Goal: Task Accomplishment & Management: Use online tool/utility

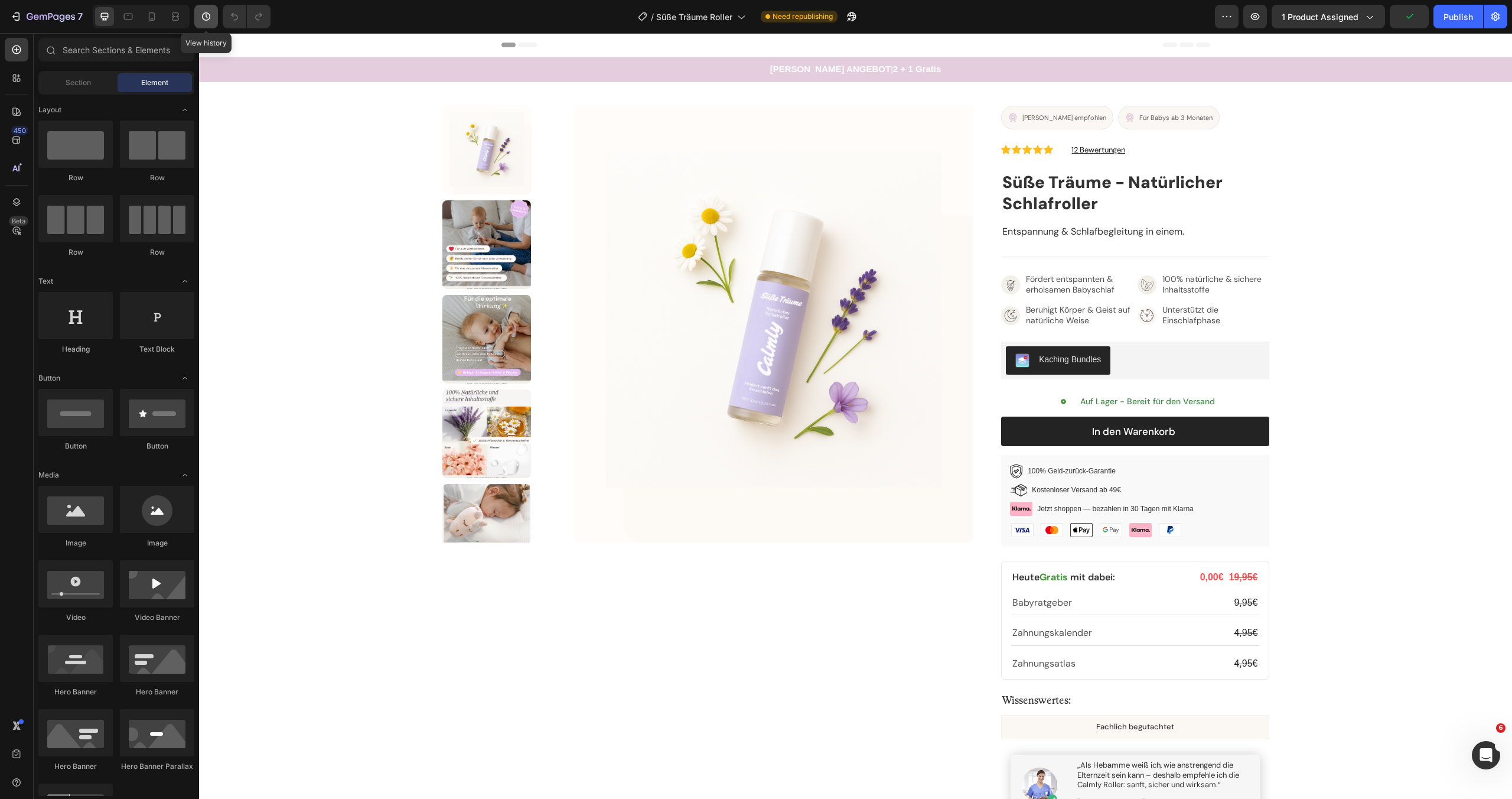
click at [205, 16] on icon "button" at bounding box center [206, 16] width 12 height 12
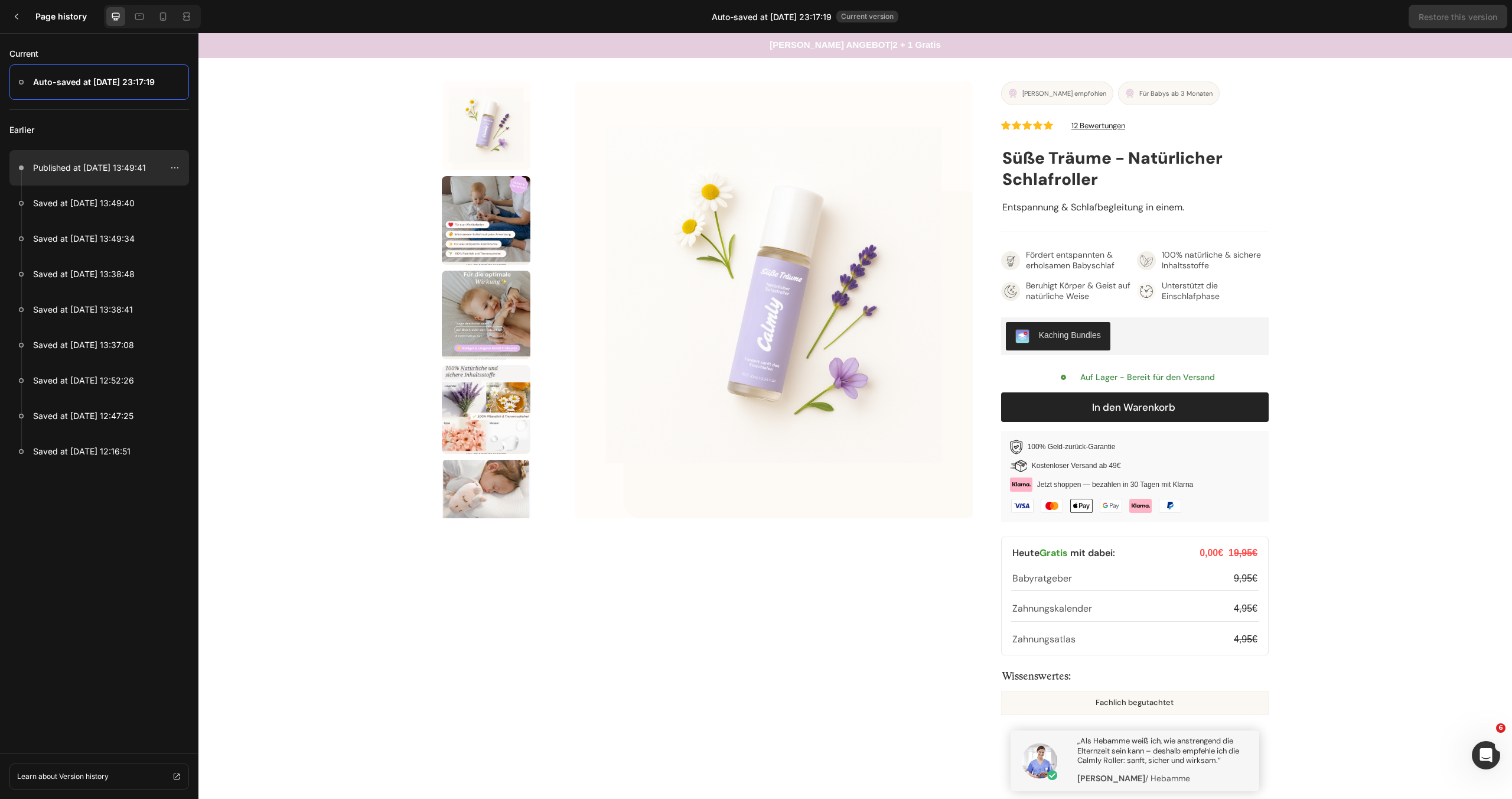
click at [92, 178] on div at bounding box center [99, 168] width 179 height 36
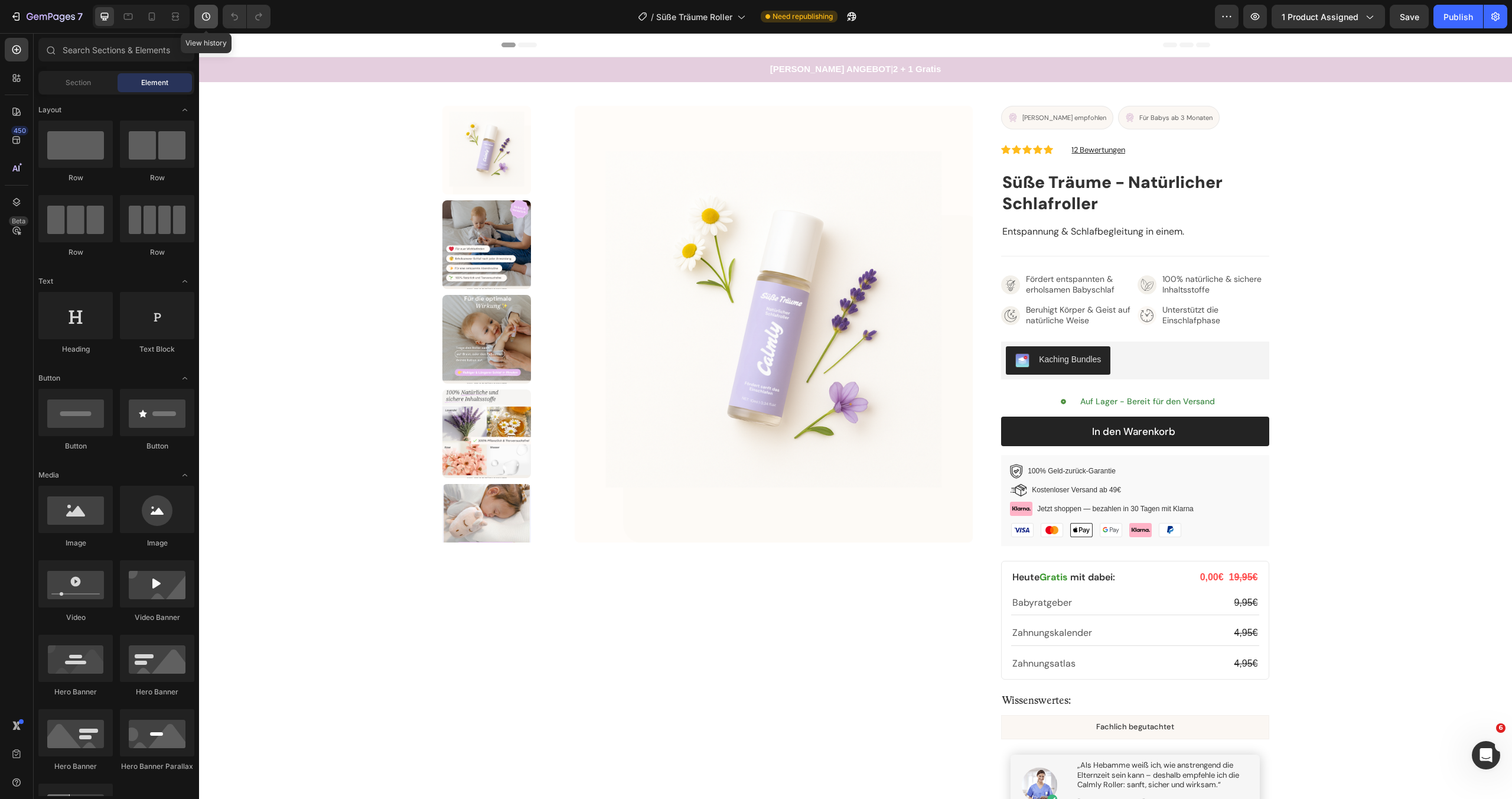
click at [215, 11] on button "button" at bounding box center [206, 17] width 24 height 24
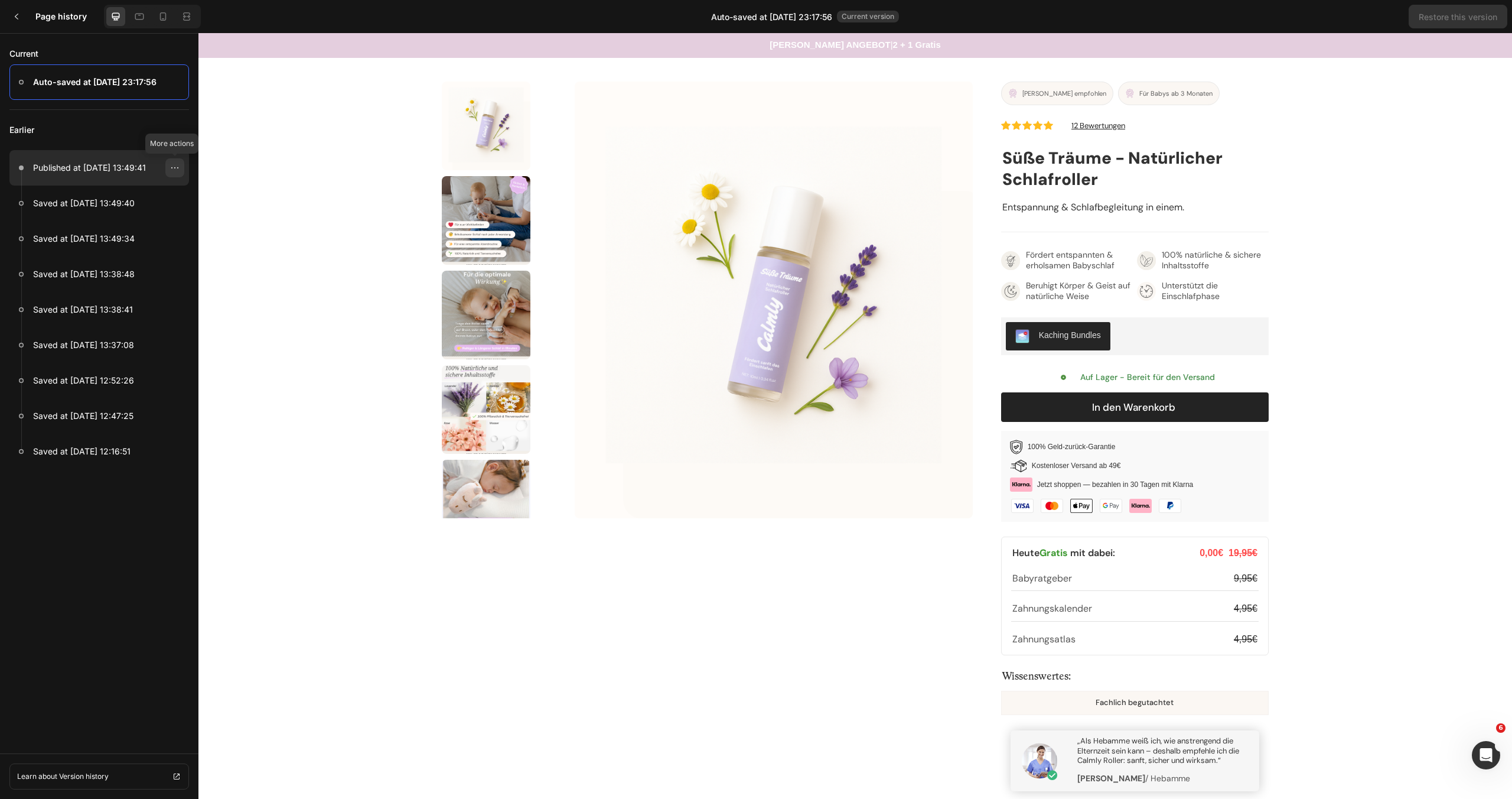
click at [172, 170] on icon at bounding box center [174, 168] width 9 height 9
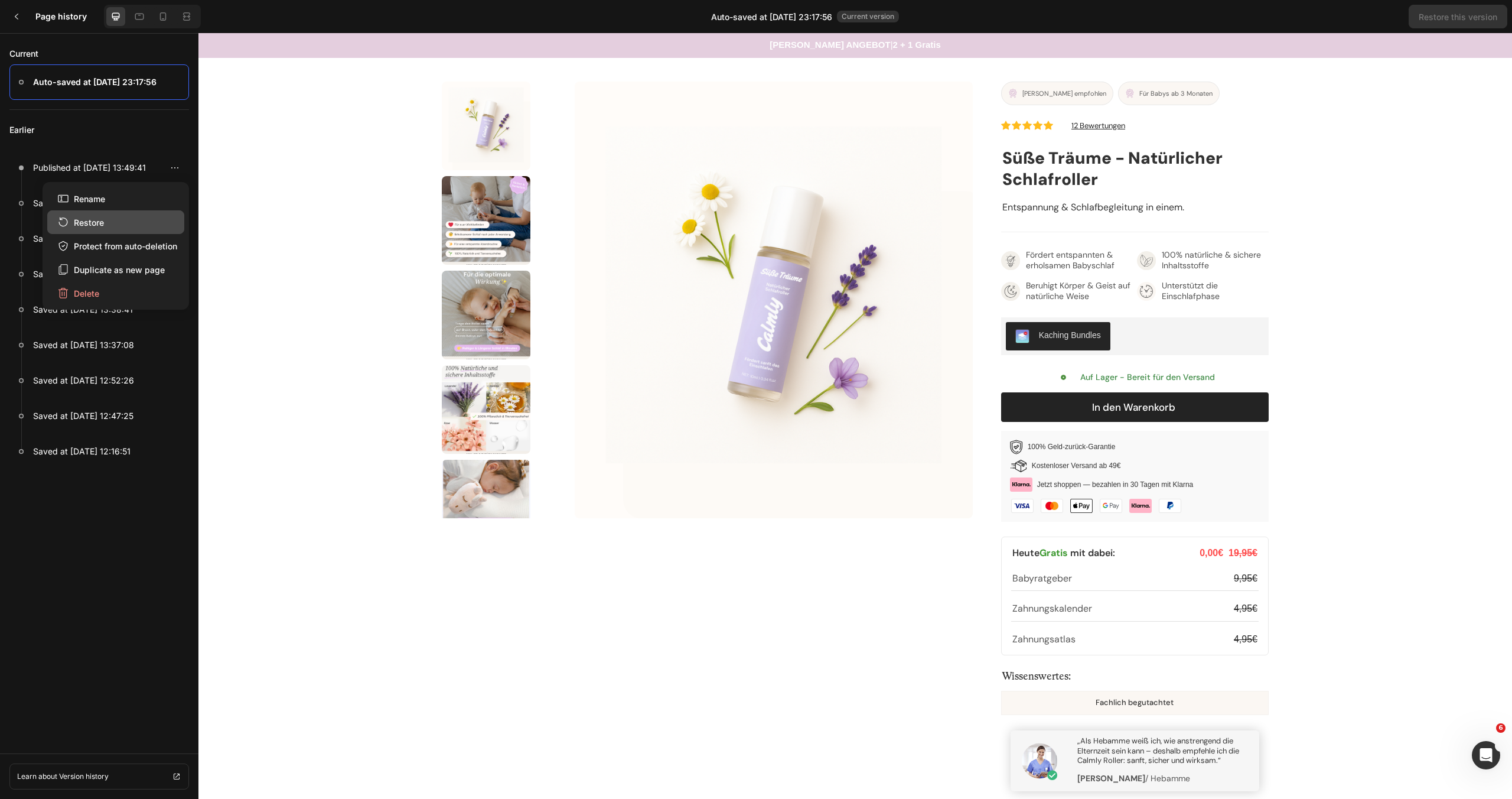
click at [135, 219] on button "Restore" at bounding box center [116, 222] width 137 height 24
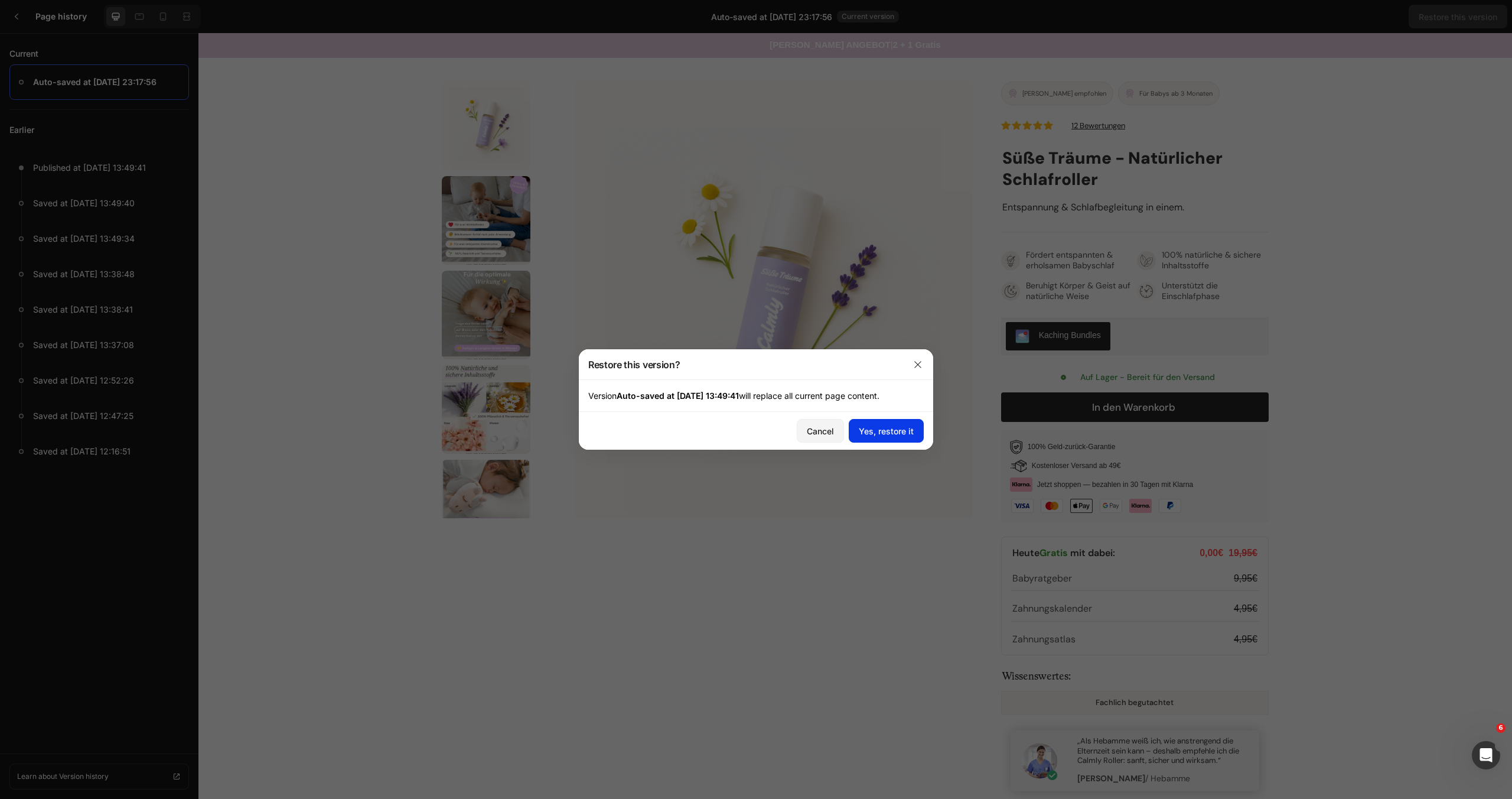
click at [893, 440] on button "Yes, restore it" at bounding box center [886, 431] width 75 height 24
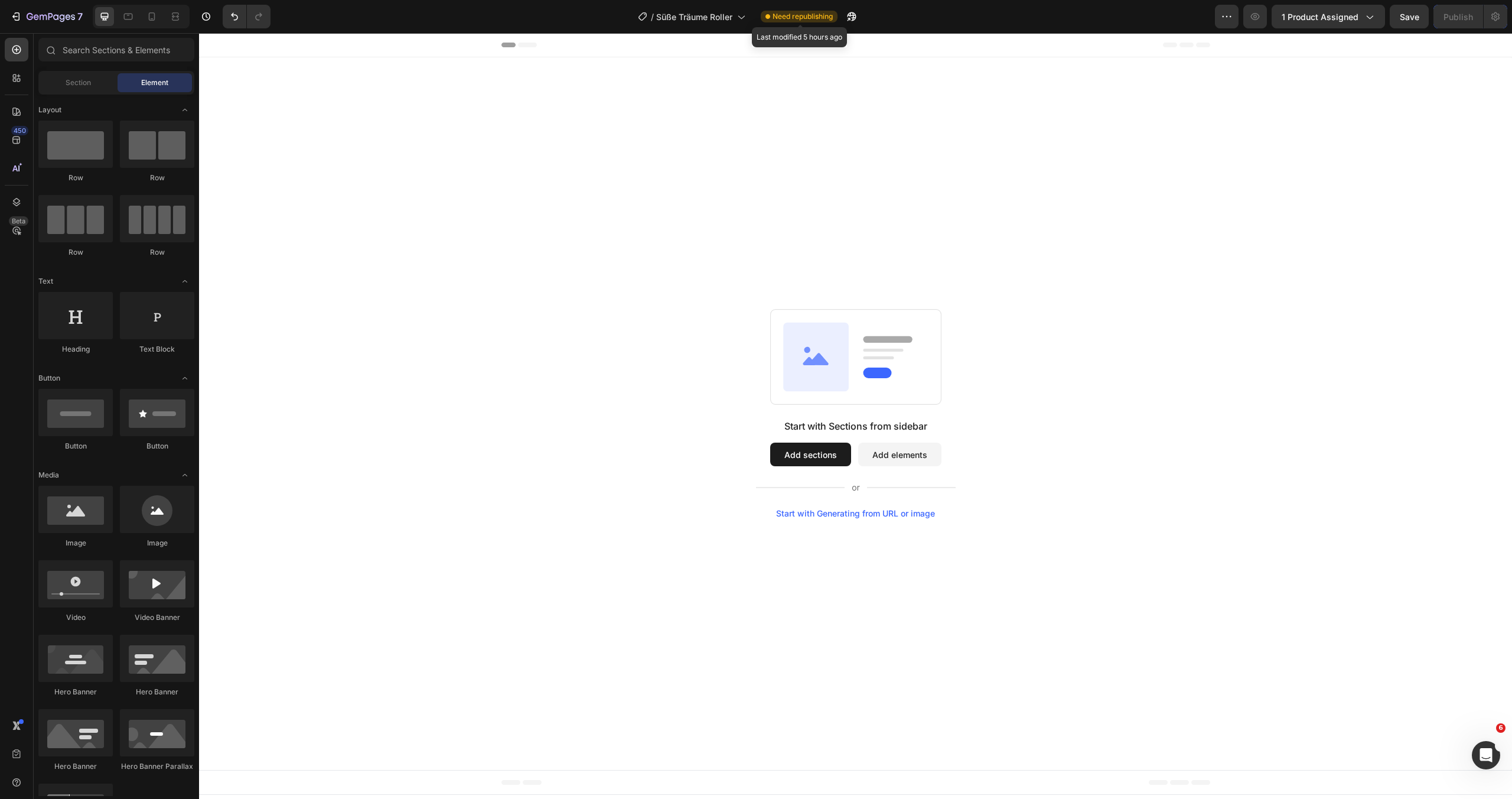
click at [826, 16] on span "Need republishing" at bounding box center [802, 16] width 60 height 11
click at [211, 15] on icon "button" at bounding box center [206, 16] width 12 height 12
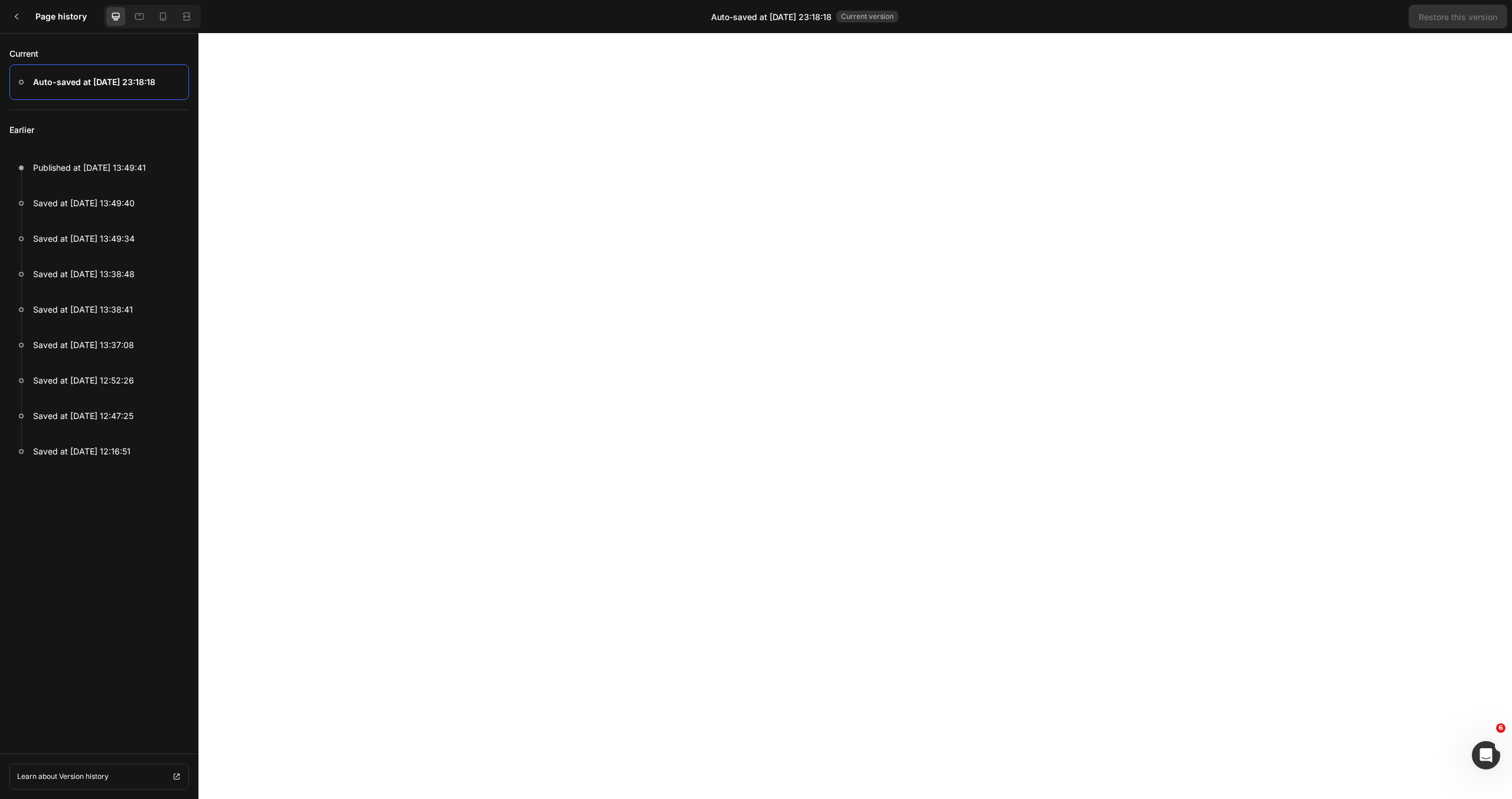
click at [799, 17] on span "Auto-saved at Aug 27, 23:18:18" at bounding box center [771, 17] width 121 height 13
click at [47, 20] on h3 "Page history" at bounding box center [67, 16] width 64 height 14
click at [88, 142] on p "Earlier" at bounding box center [99, 130] width 179 height 40
click at [98, 164] on p "Published at [DATE] 13:49:41" at bounding box center [89, 168] width 113 height 14
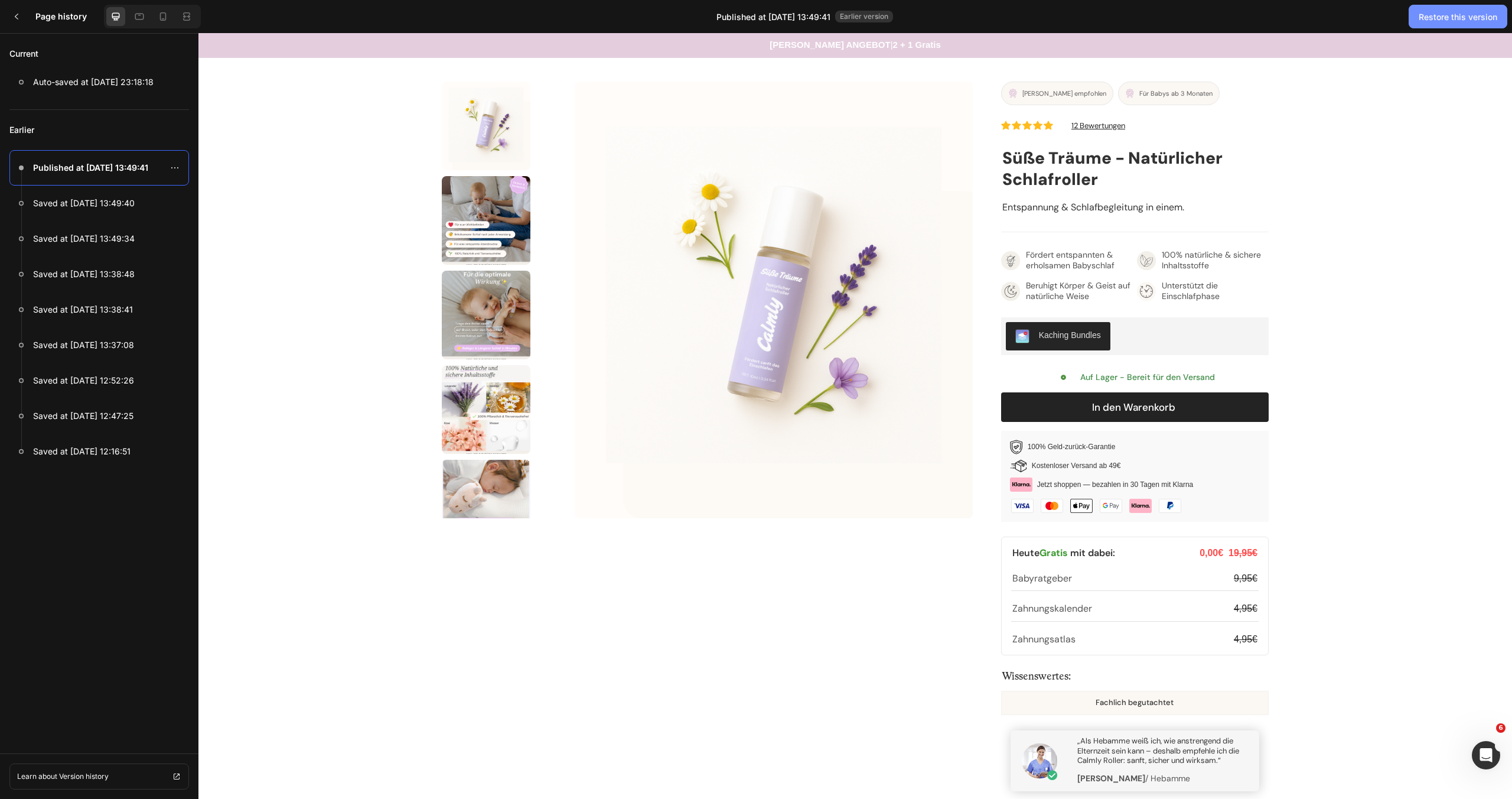
click at [1438, 20] on div "Restore this version" at bounding box center [1457, 17] width 78 height 13
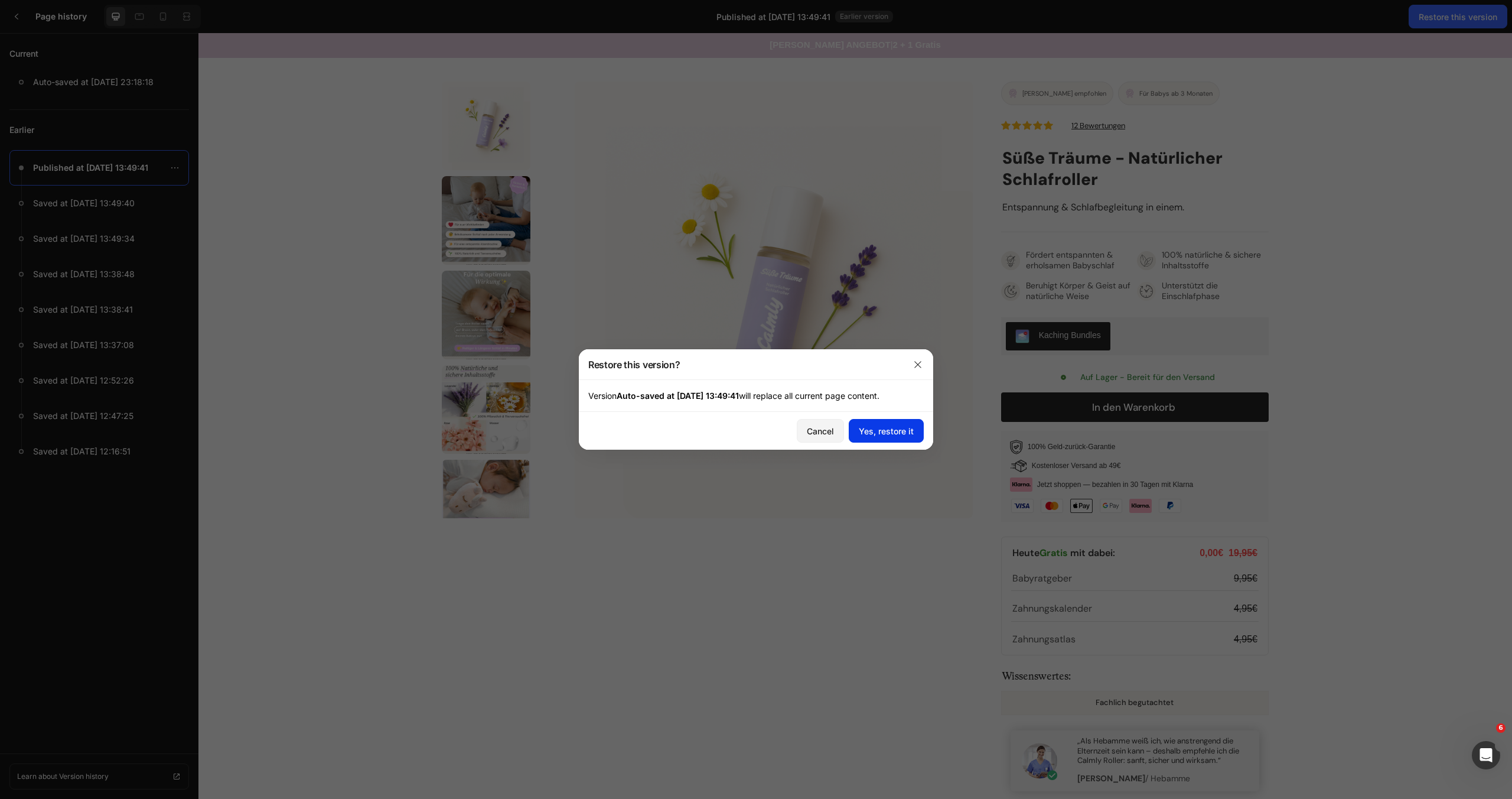
click at [877, 437] on div "Yes, restore it" at bounding box center [886, 431] width 55 height 13
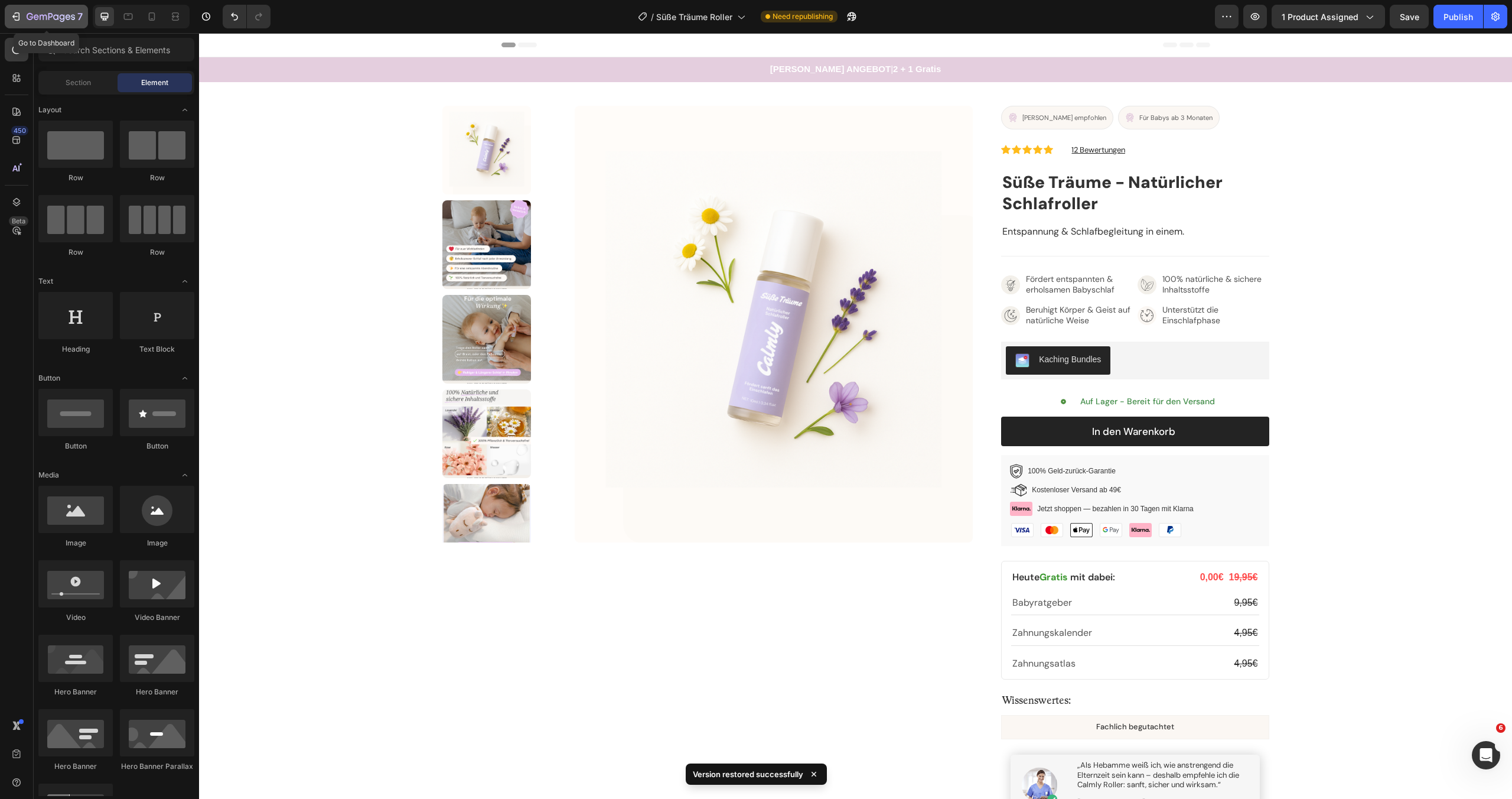
click at [47, 9] on div "7" at bounding box center [55, 16] width 56 height 14
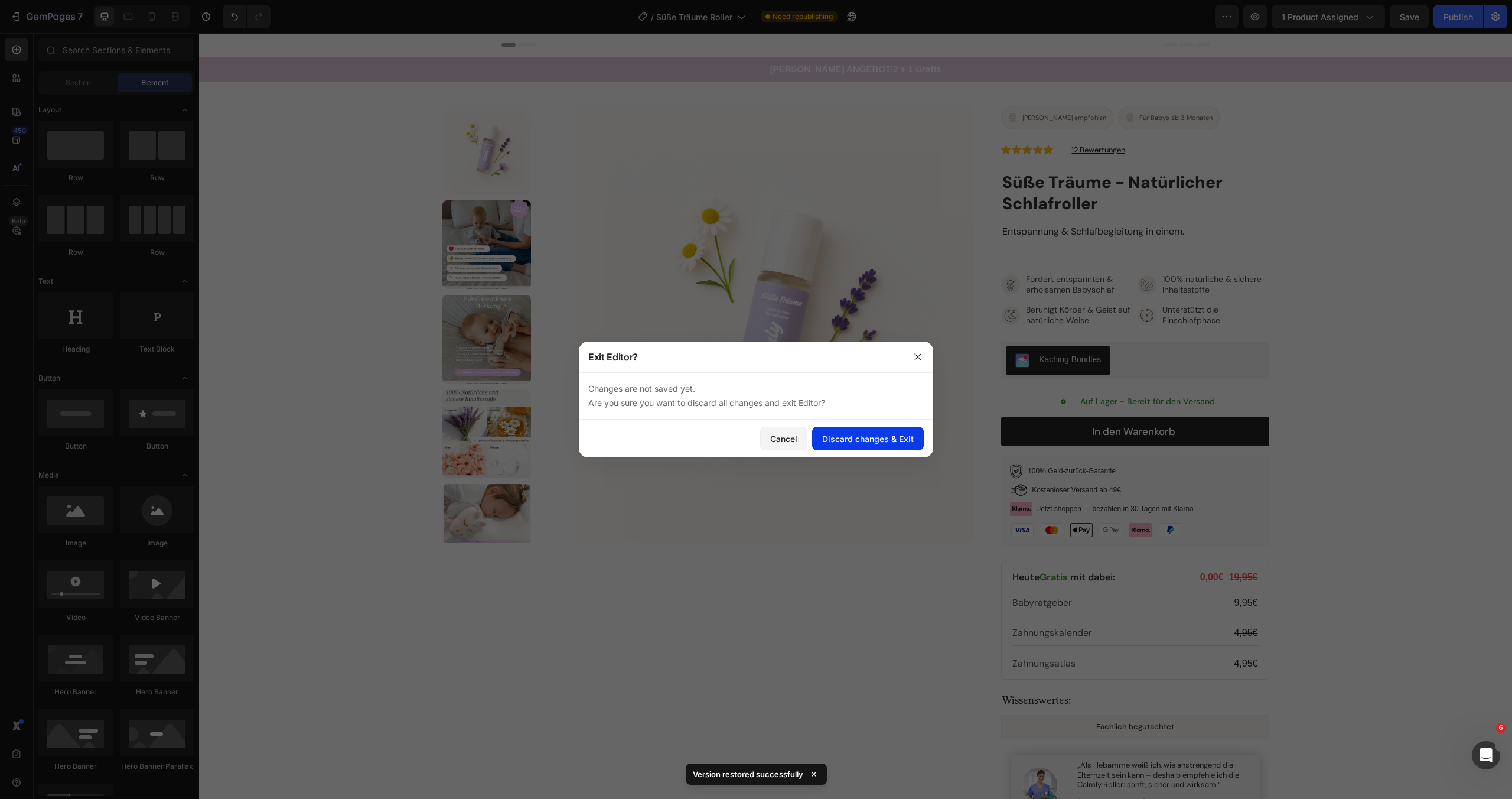
click at [848, 443] on div "Discard changes & Exit" at bounding box center [867, 439] width 92 height 13
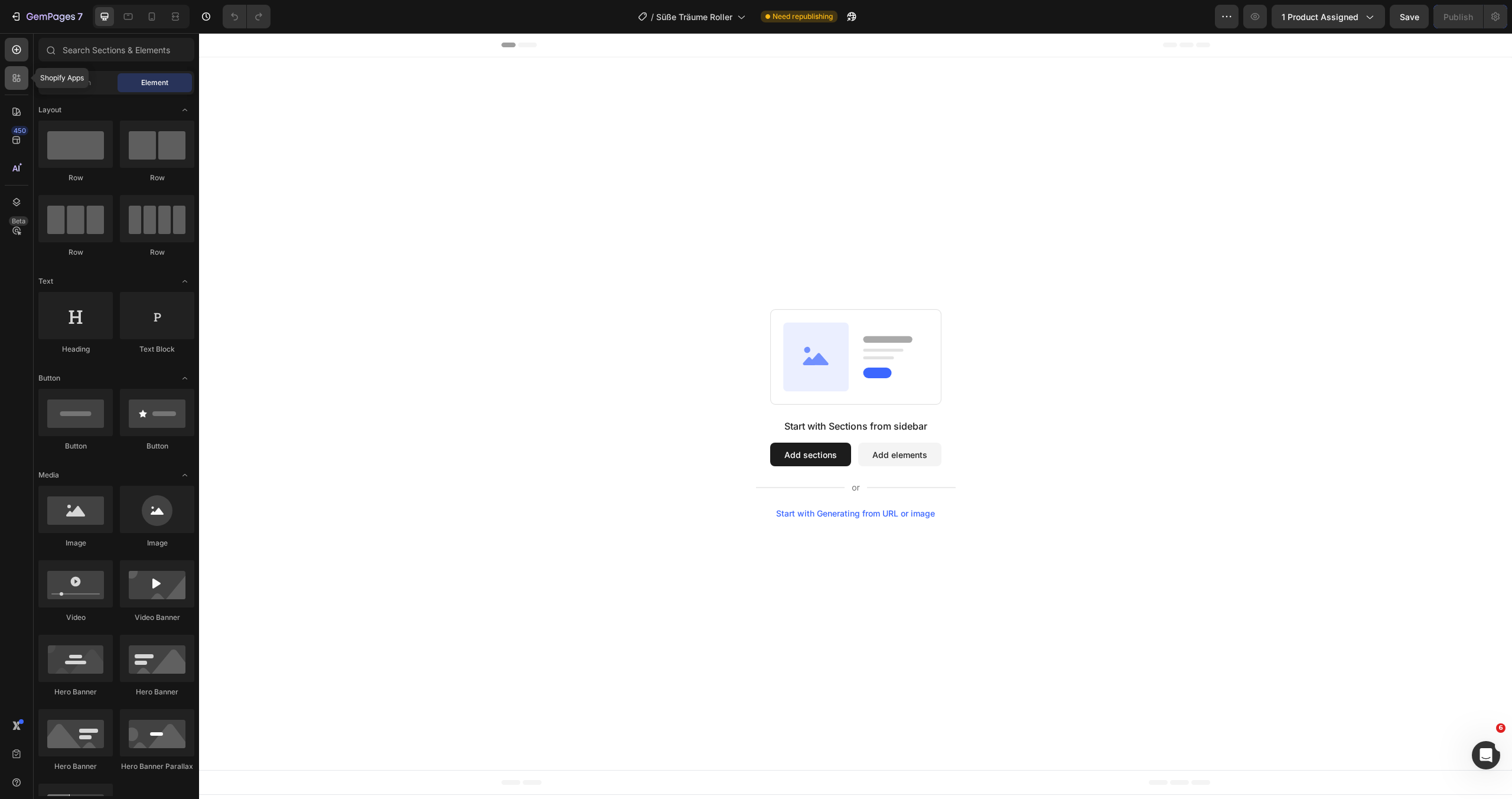
click at [25, 66] on div at bounding box center [17, 78] width 24 height 24
click at [25, 71] on div at bounding box center [17, 78] width 24 height 24
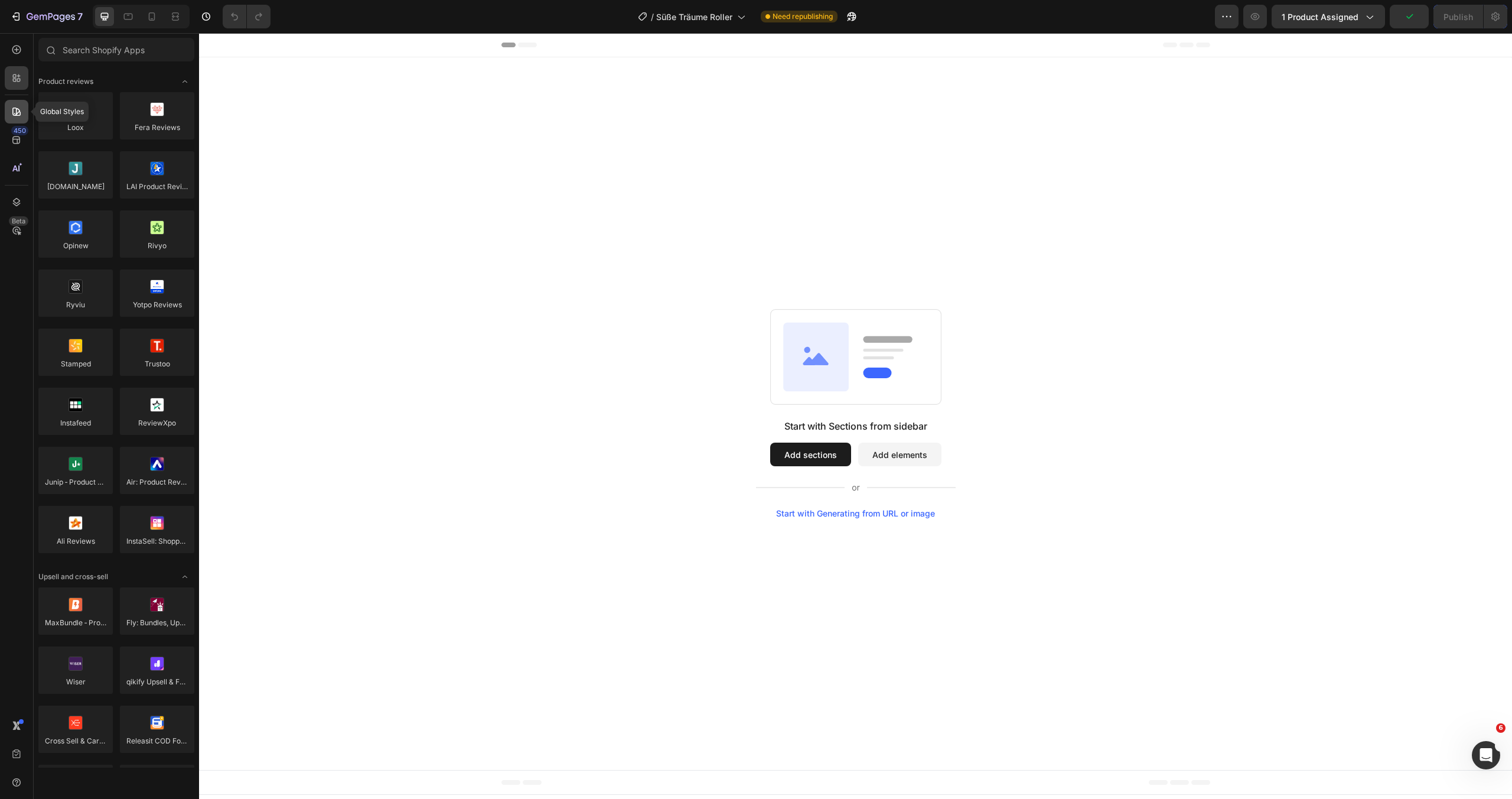
click at [25, 107] on div at bounding box center [17, 111] width 24 height 24
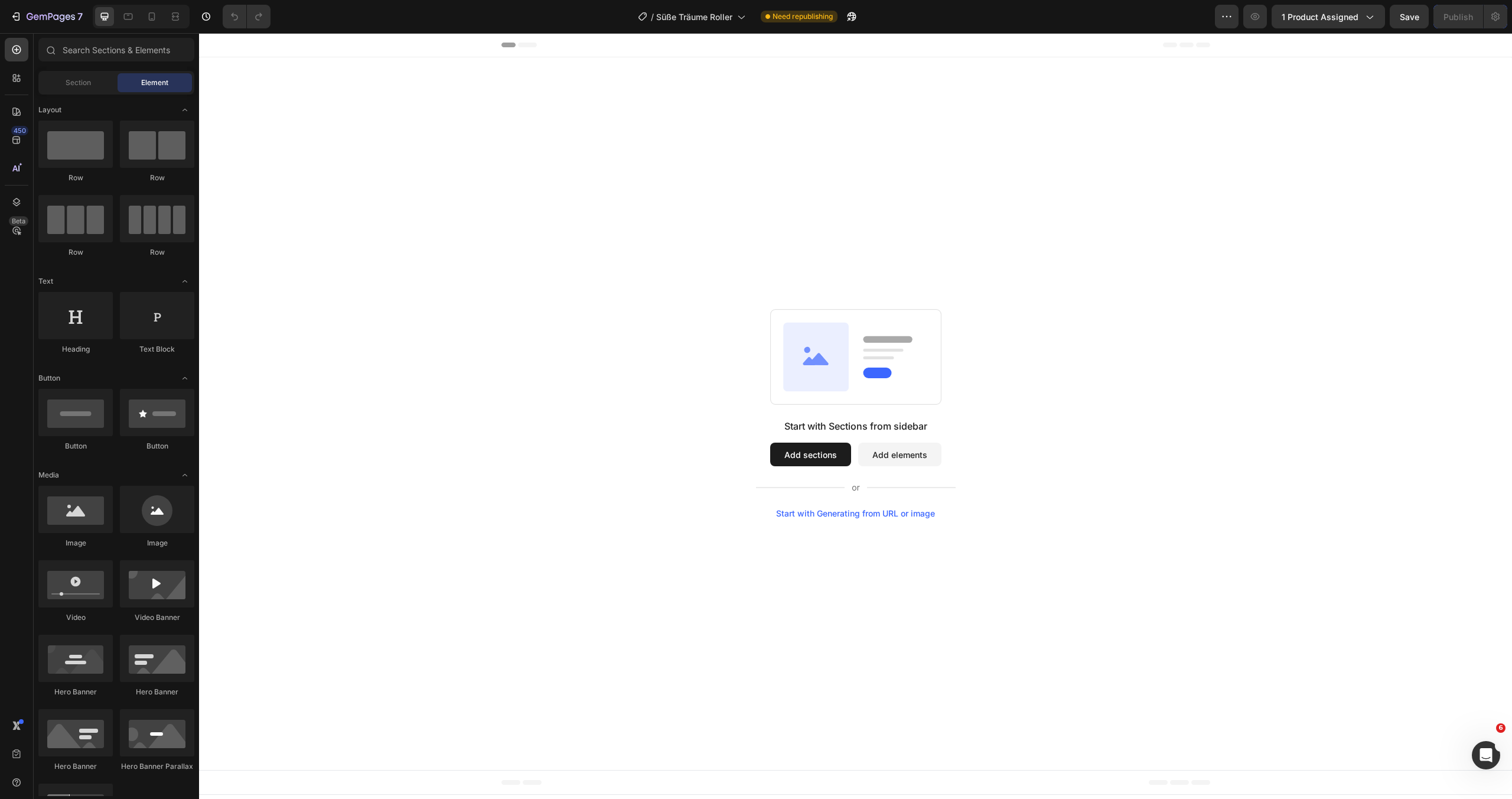
click at [524, 41] on div "Header" at bounding box center [855, 45] width 708 height 24
click at [222, 43] on span "Header" at bounding box center [234, 45] width 26 height 12
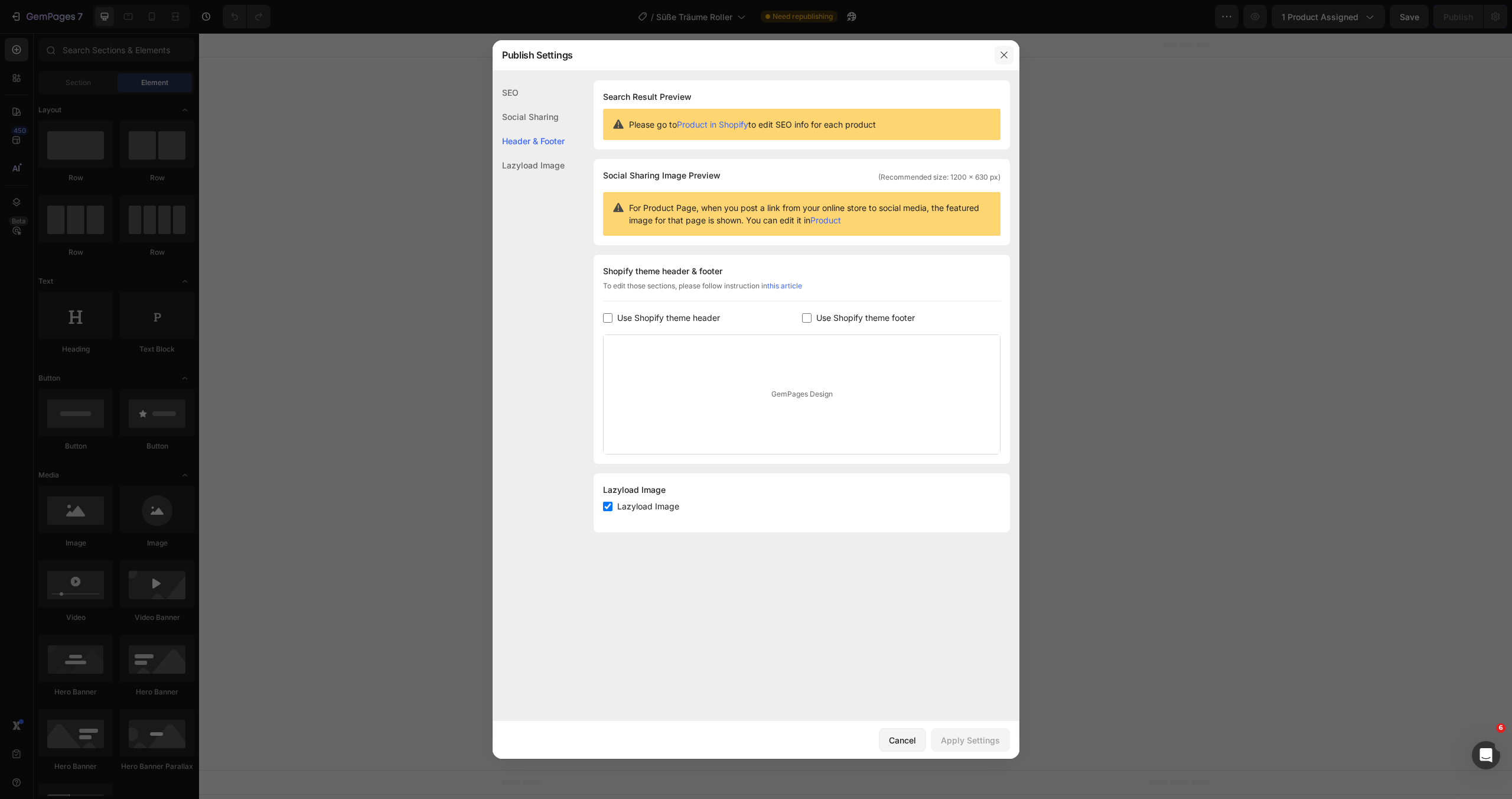
click at [1001, 53] on icon "button" at bounding box center [1003, 54] width 6 height 6
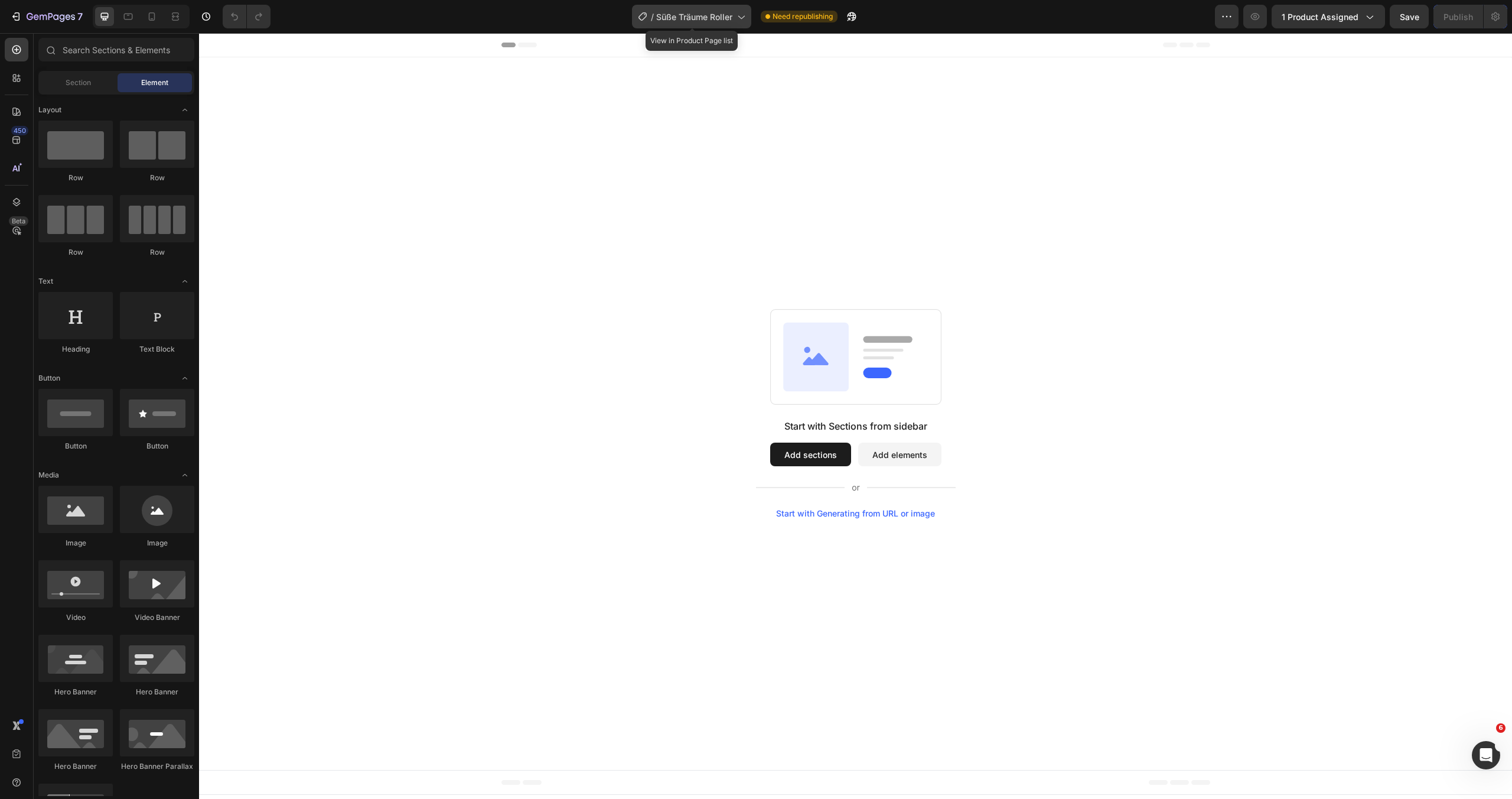
click at [712, 16] on span "Süße Träume Roller" at bounding box center [694, 17] width 76 height 13
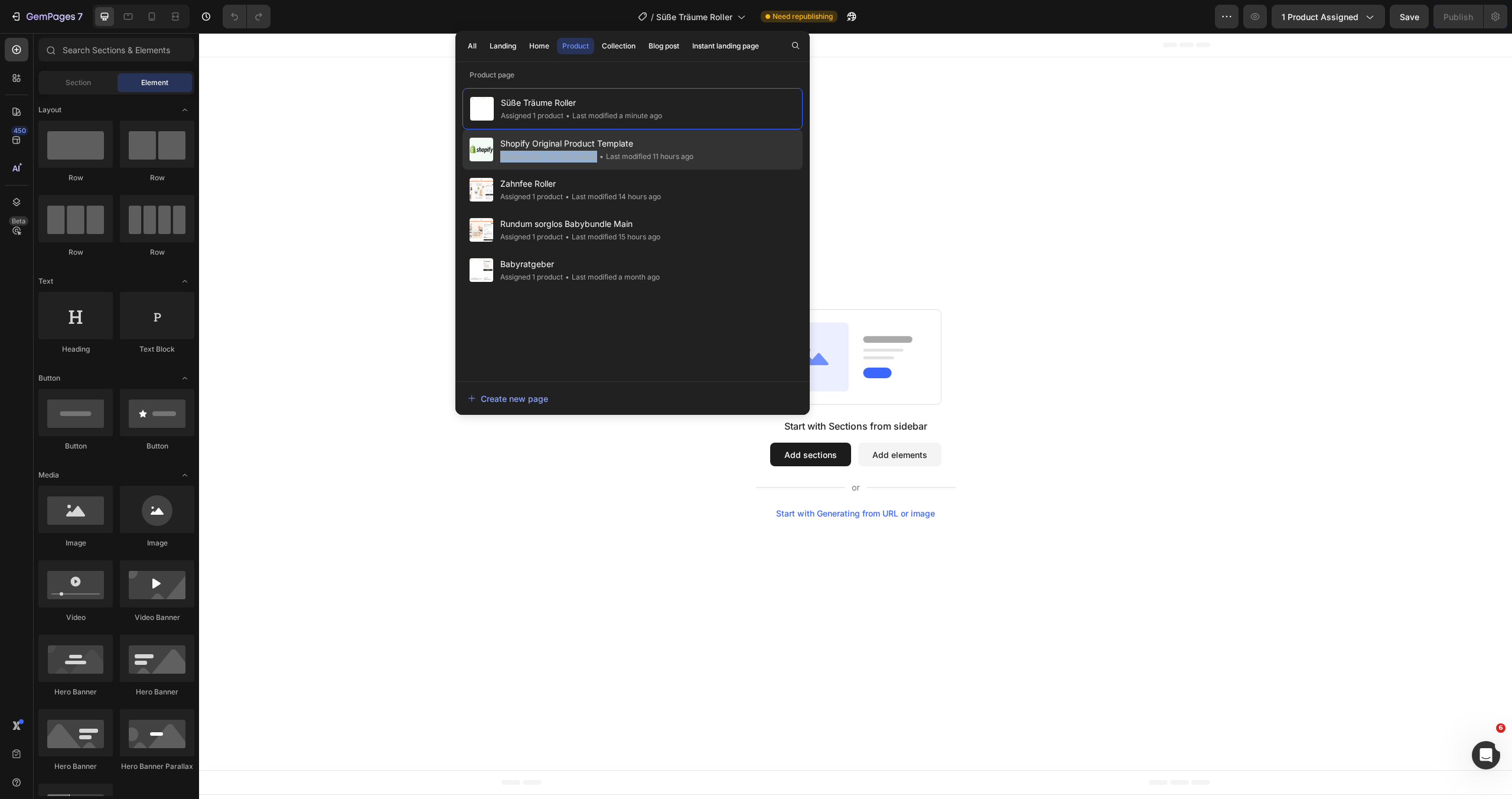
click at [692, 150] on div "Shopify Original Product Template Assigned the rest of products • Last modified…" at bounding box center [597, 149] width 193 height 26
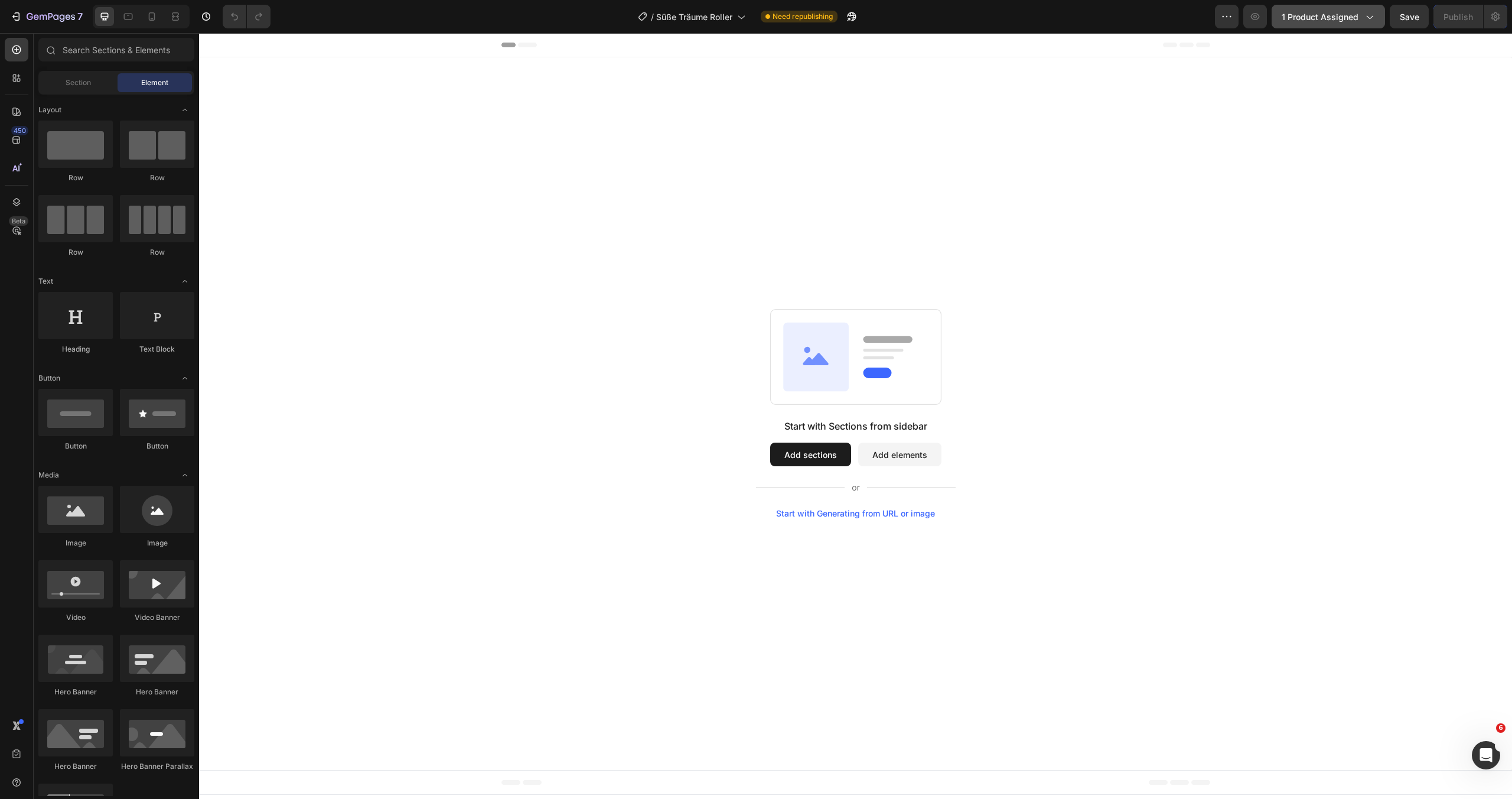
click at [1302, 20] on span "1 product assigned" at bounding box center [1320, 17] width 77 height 13
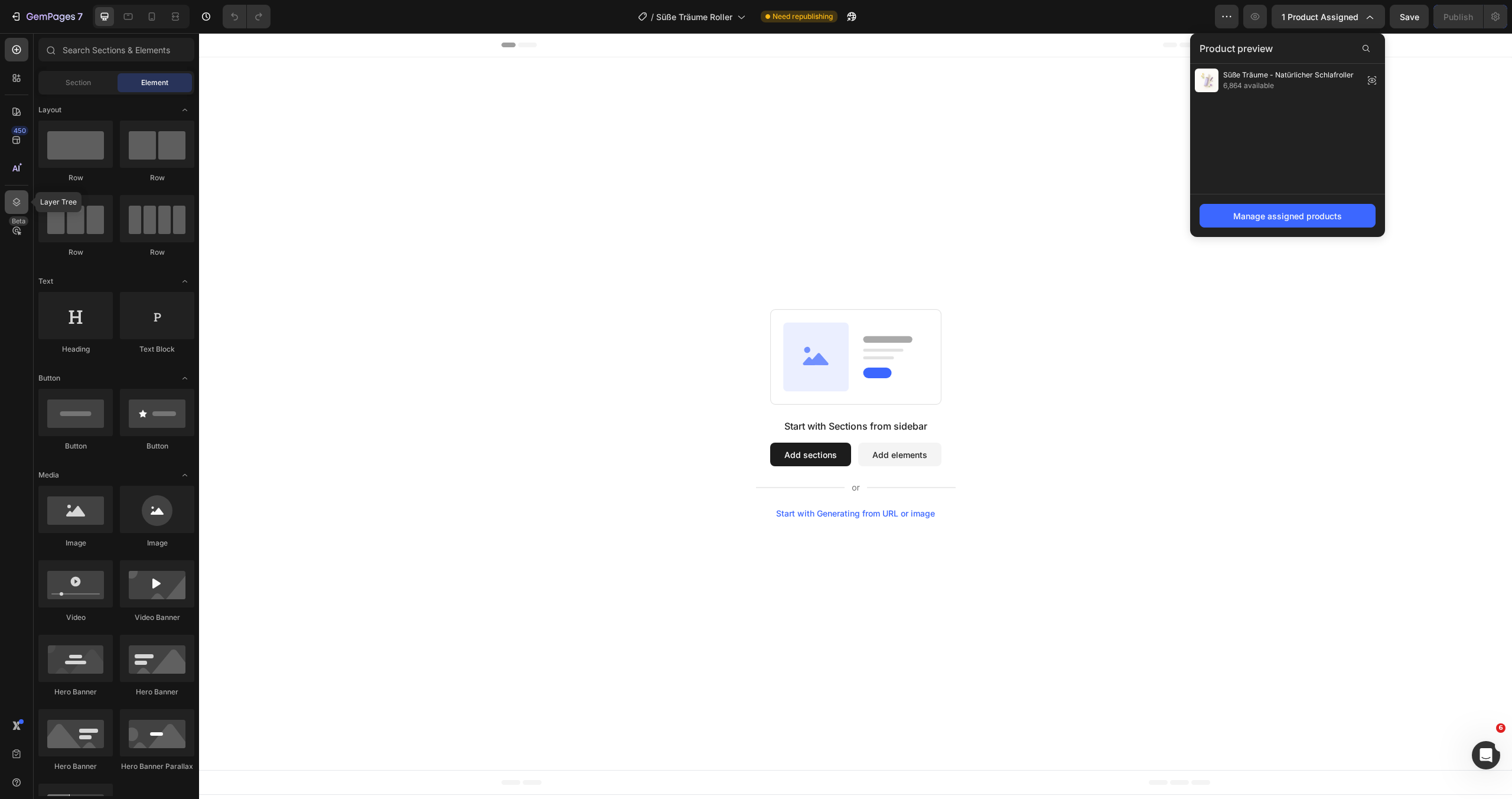
click at [20, 199] on icon at bounding box center [16, 202] width 12 height 12
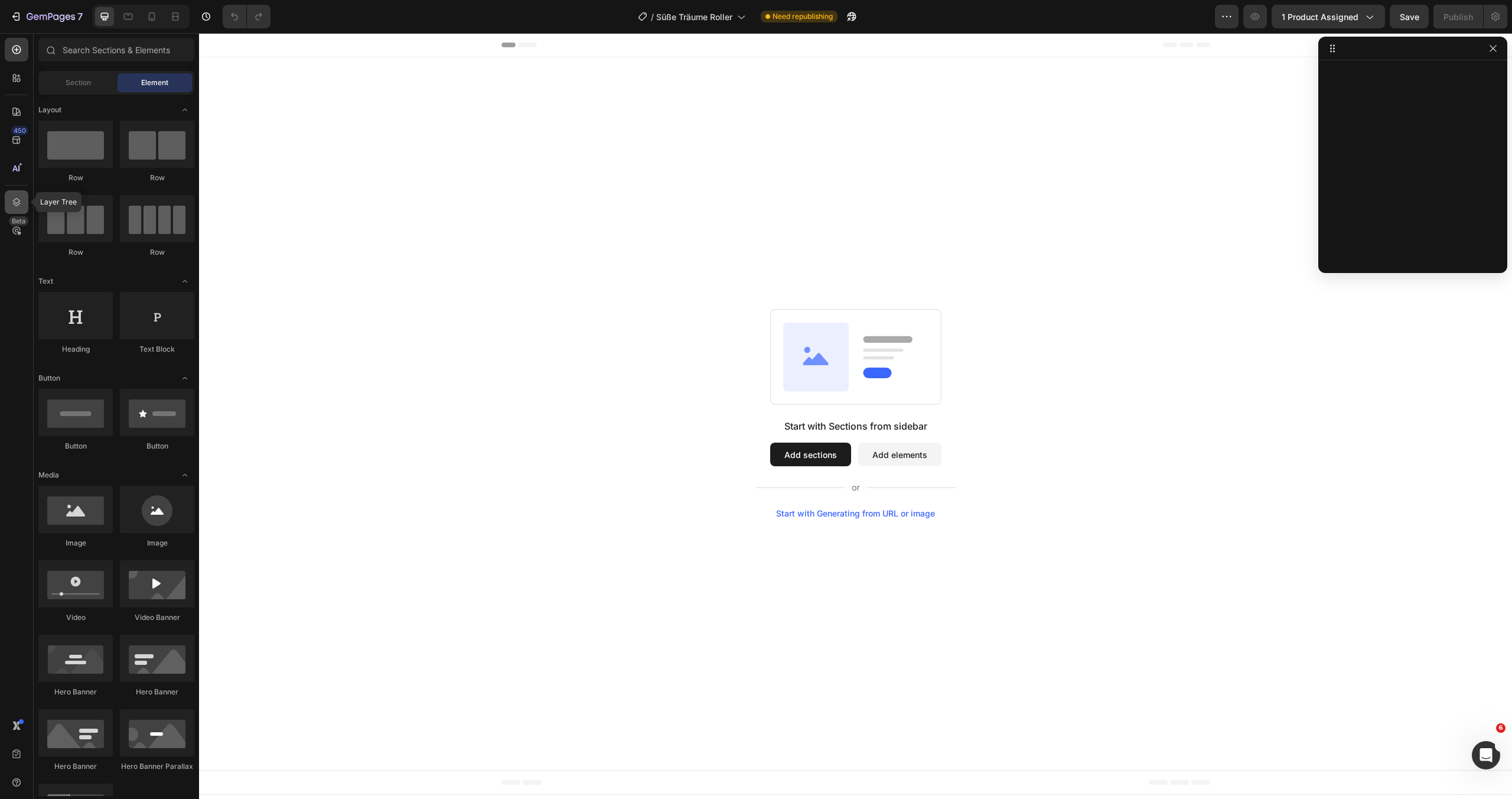
click at [20, 199] on icon at bounding box center [16, 202] width 12 height 12
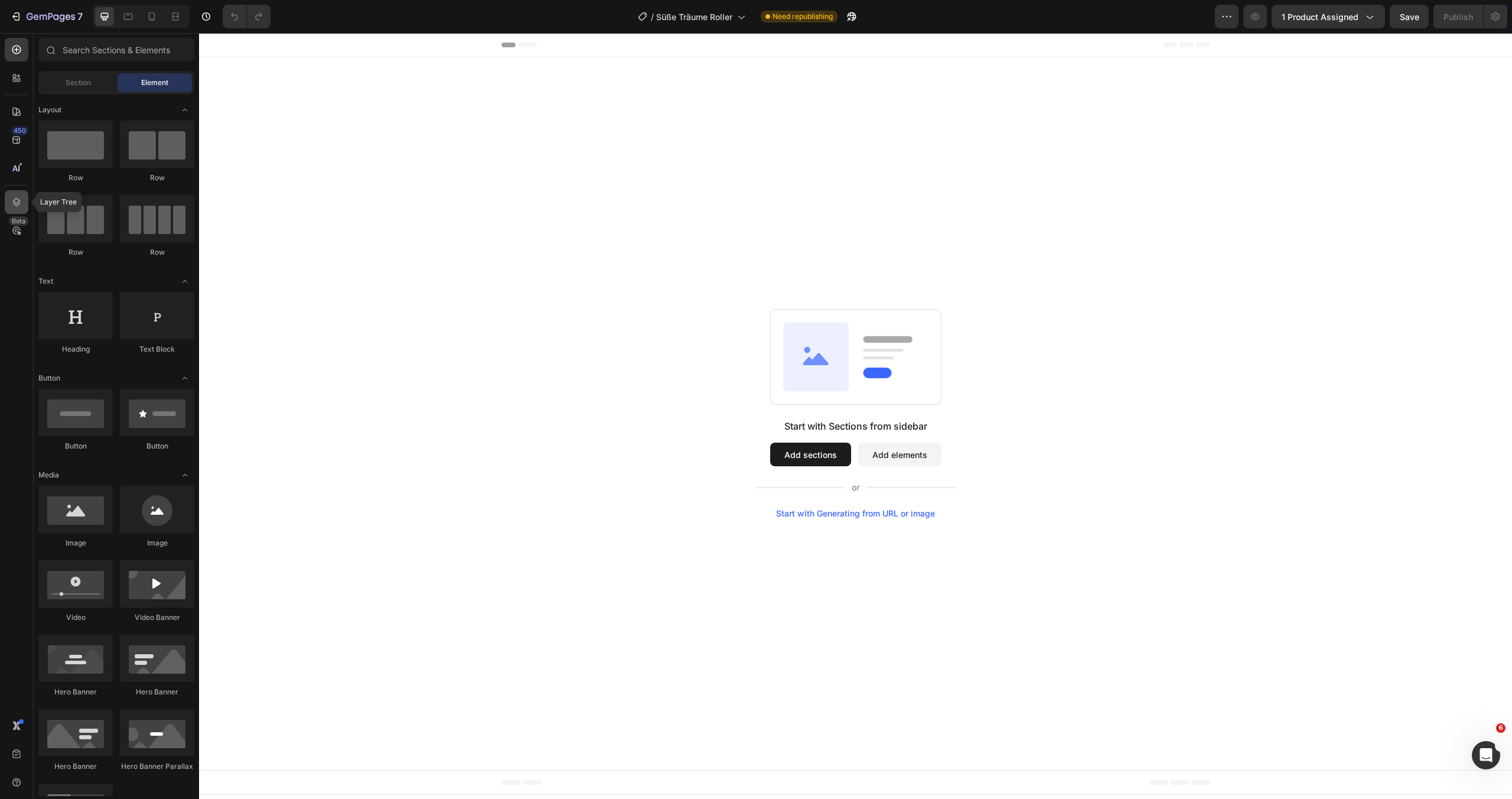
click at [20, 199] on icon at bounding box center [16, 202] width 12 height 12
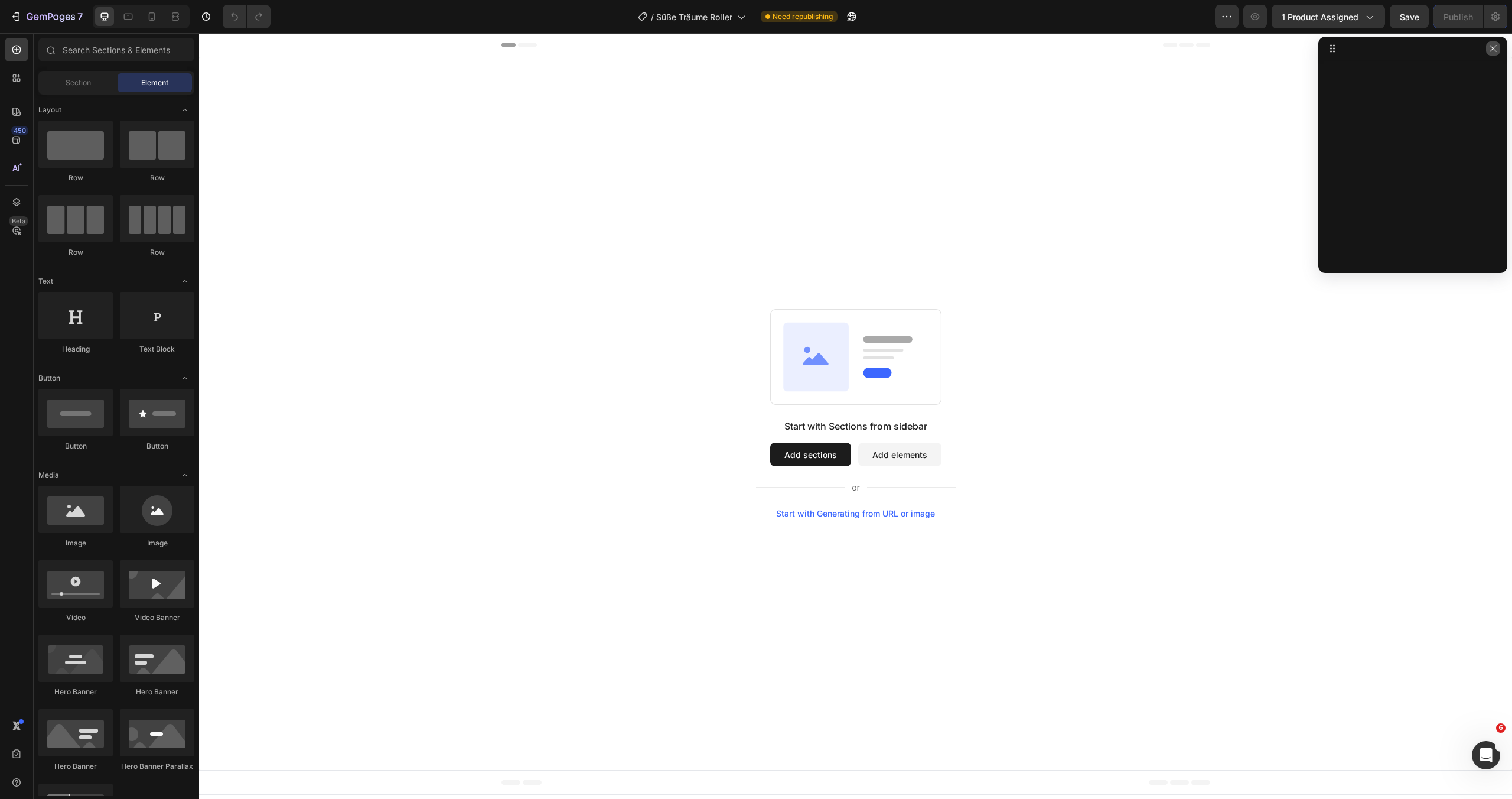
click at [1492, 50] on icon "button" at bounding box center [1492, 48] width 9 height 9
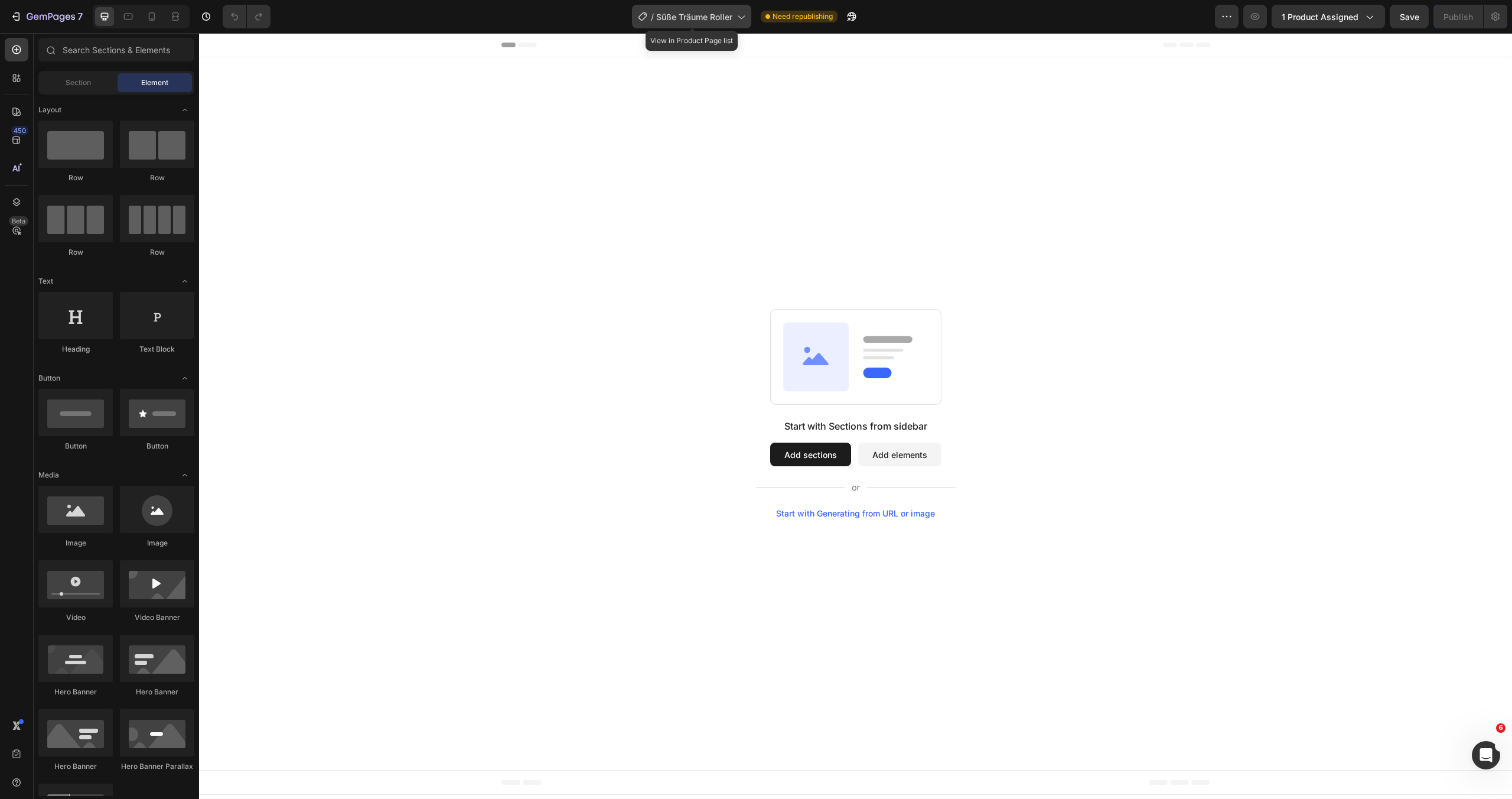
click at [720, 11] on span "Süße Träume Roller" at bounding box center [694, 17] width 76 height 13
click at [205, 18] on icon "button" at bounding box center [206, 16] width 12 height 12
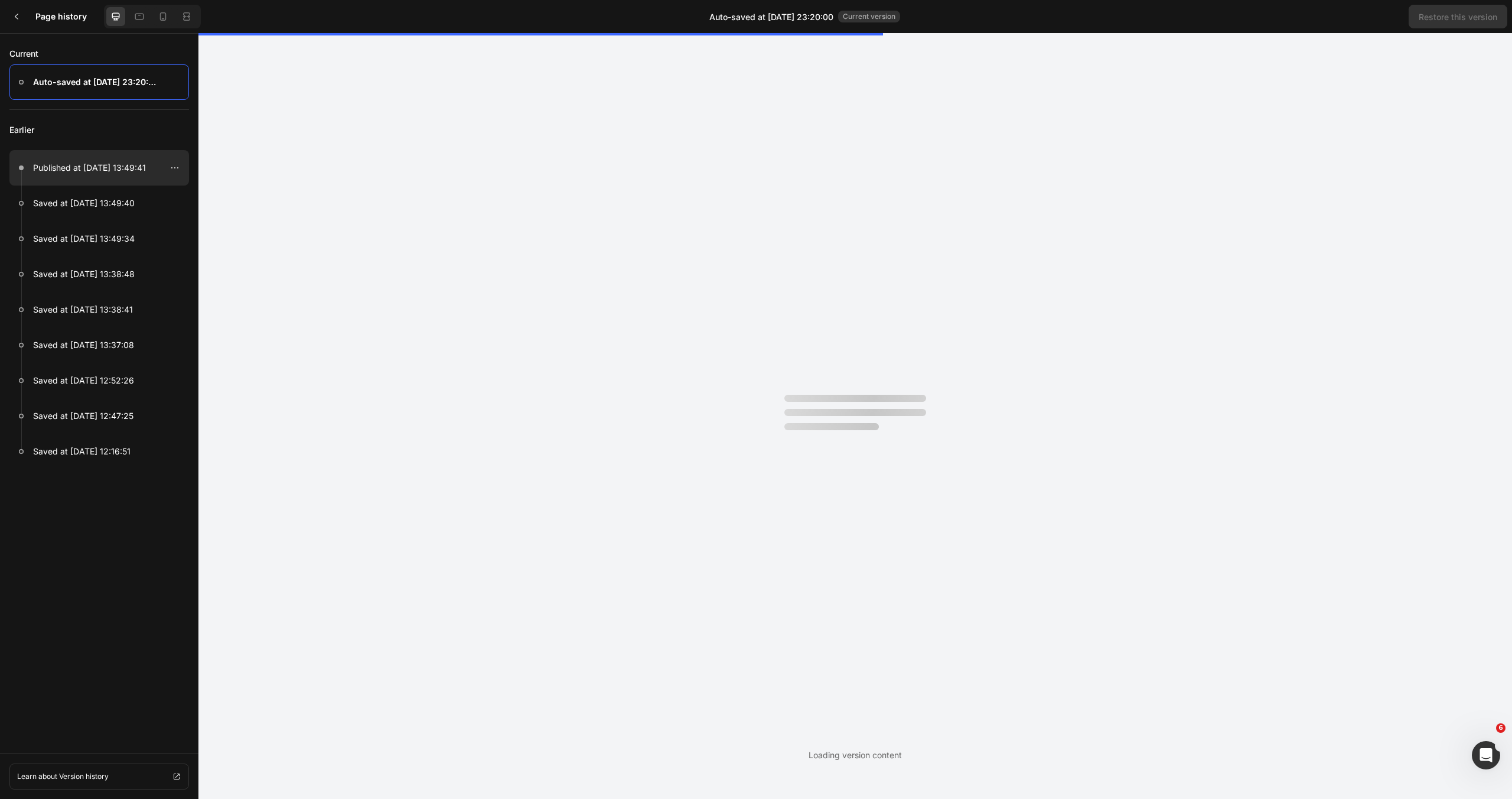
click at [102, 163] on p "Published at [DATE] 13:49:41" at bounding box center [89, 168] width 113 height 14
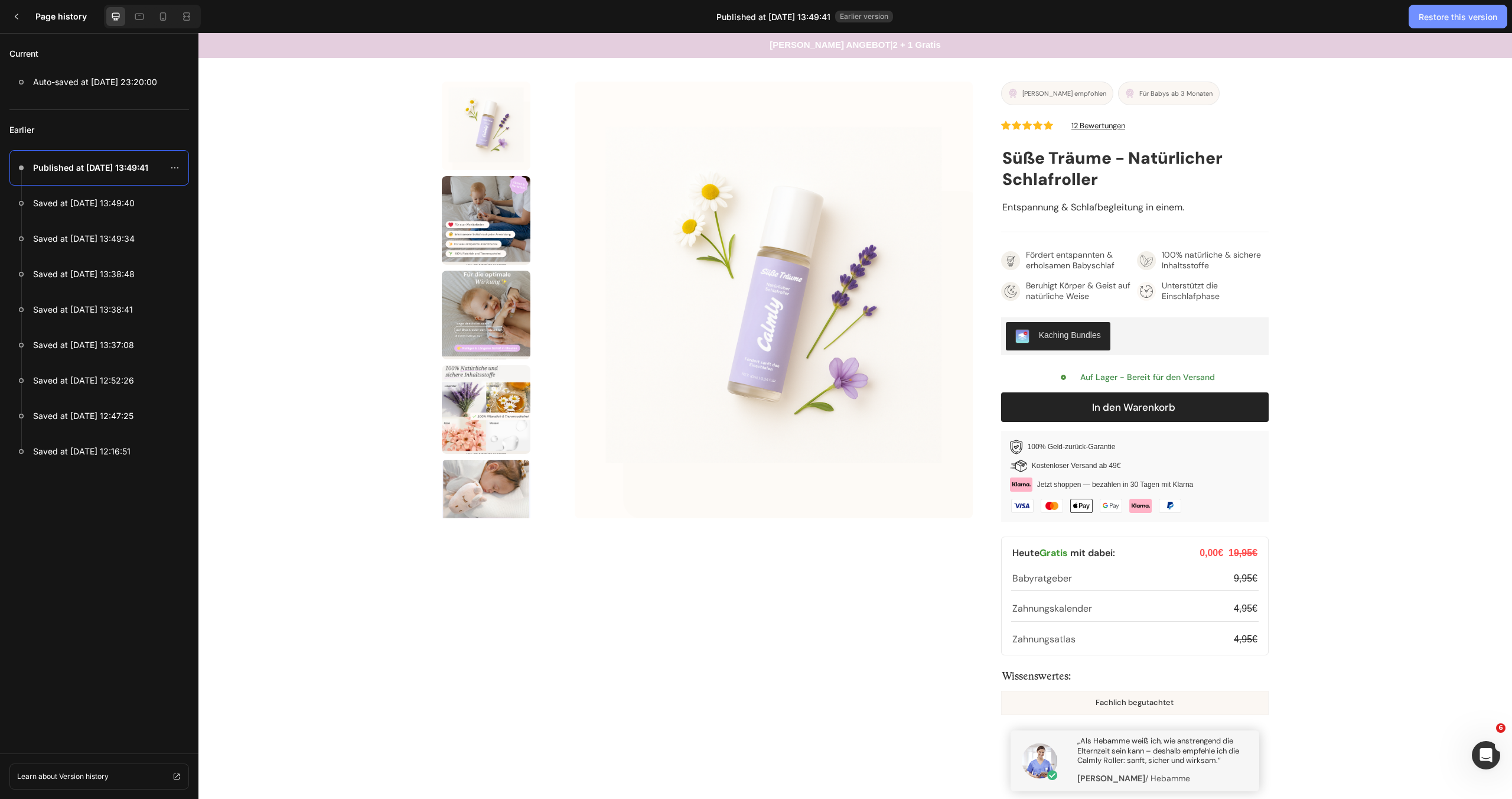
click at [1443, 13] on div "Restore this version" at bounding box center [1457, 17] width 78 height 13
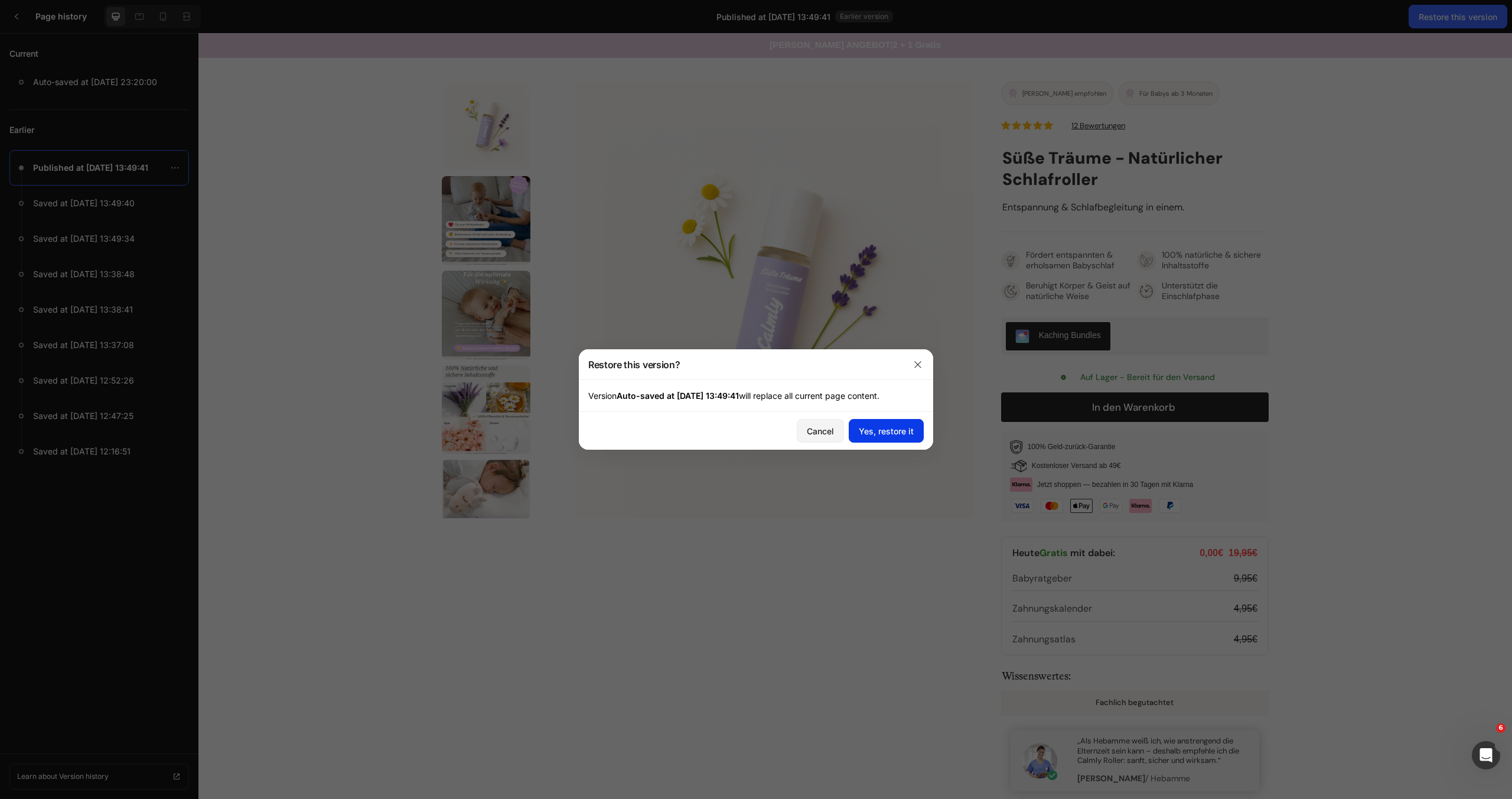
click at [871, 431] on div "Yes, restore it" at bounding box center [886, 431] width 55 height 13
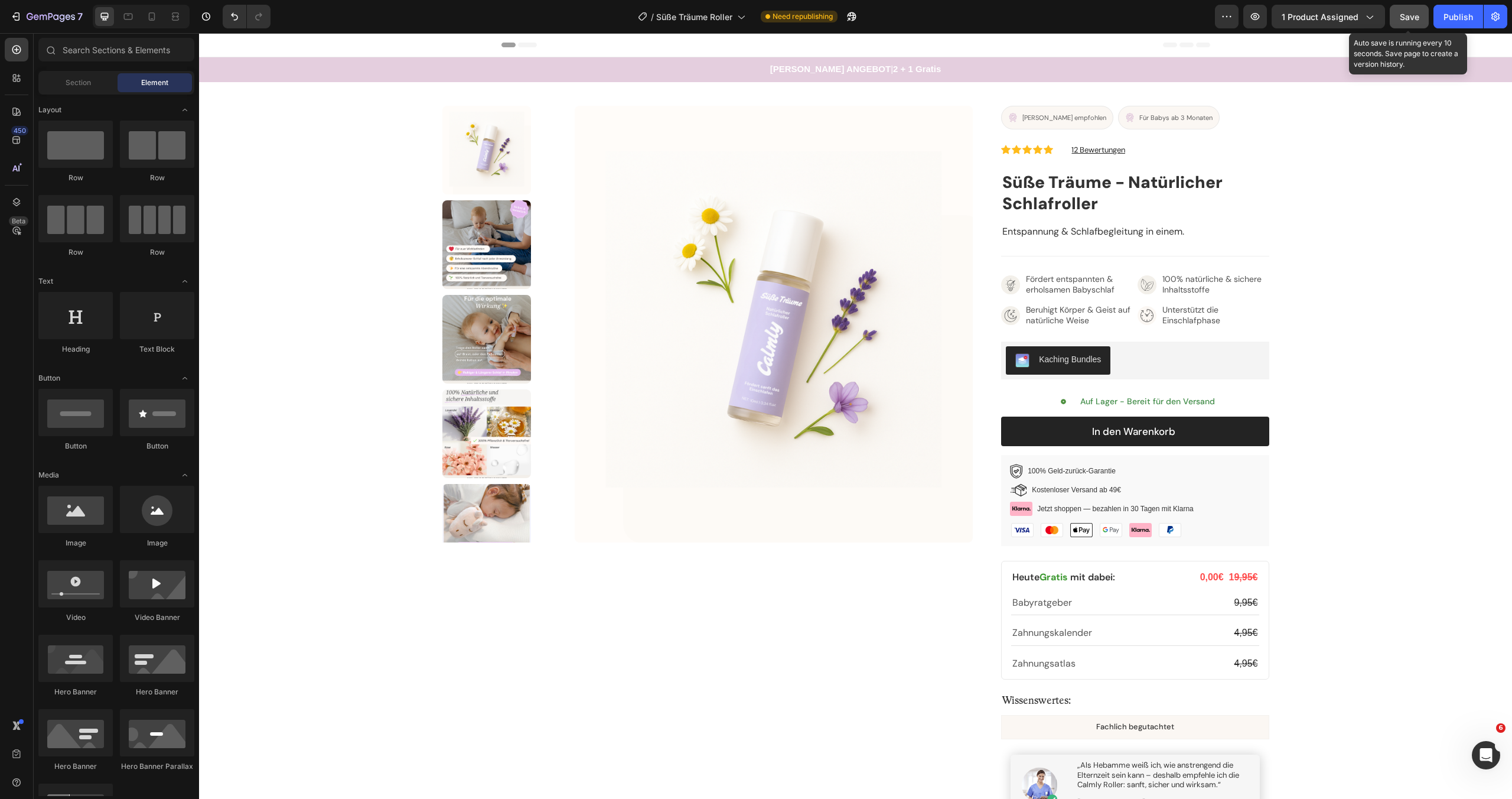
click at [1406, 14] on span "Save" at bounding box center [1410, 17] width 20 height 10
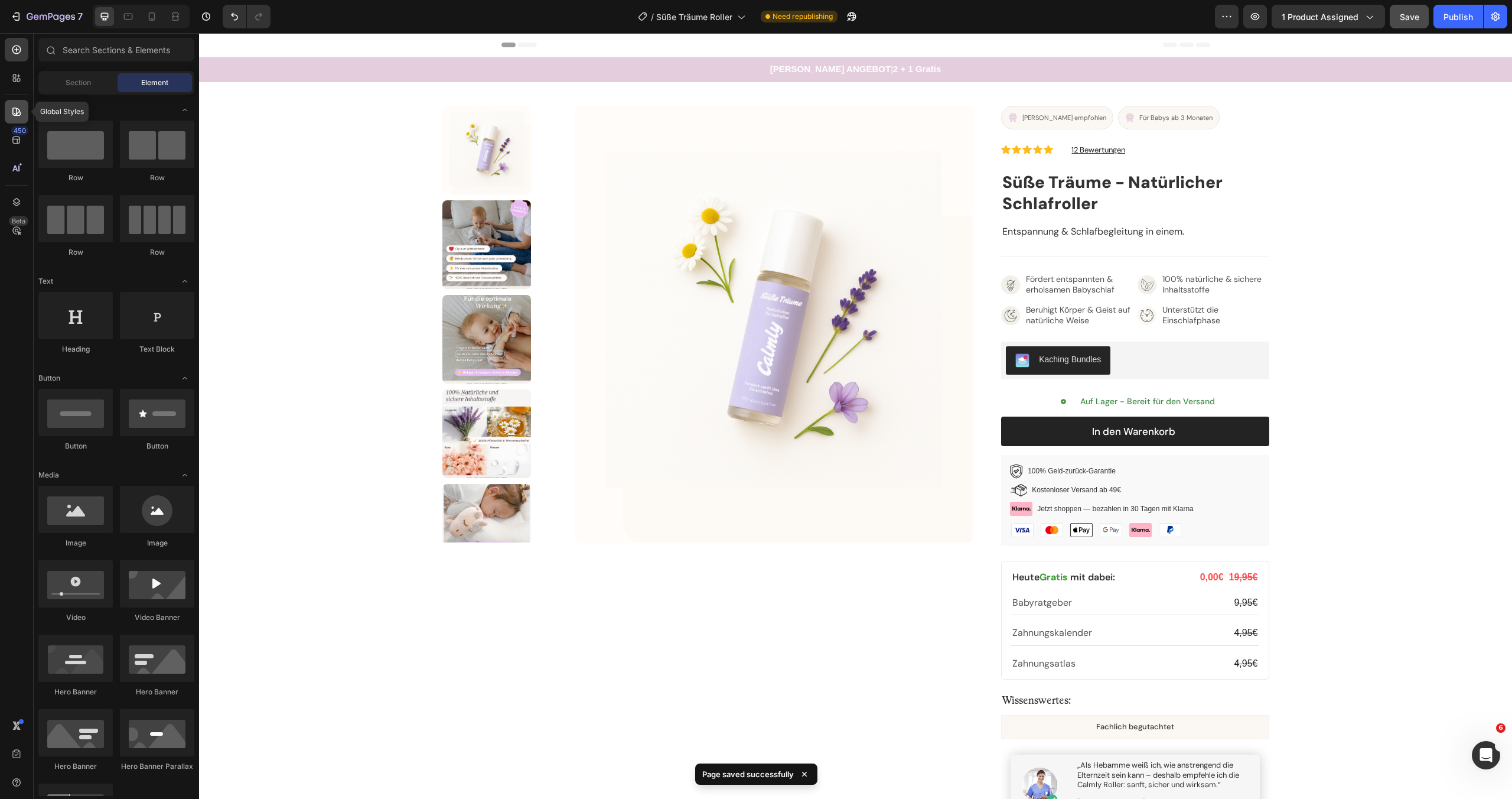
click at [9, 118] on div at bounding box center [17, 111] width 24 height 24
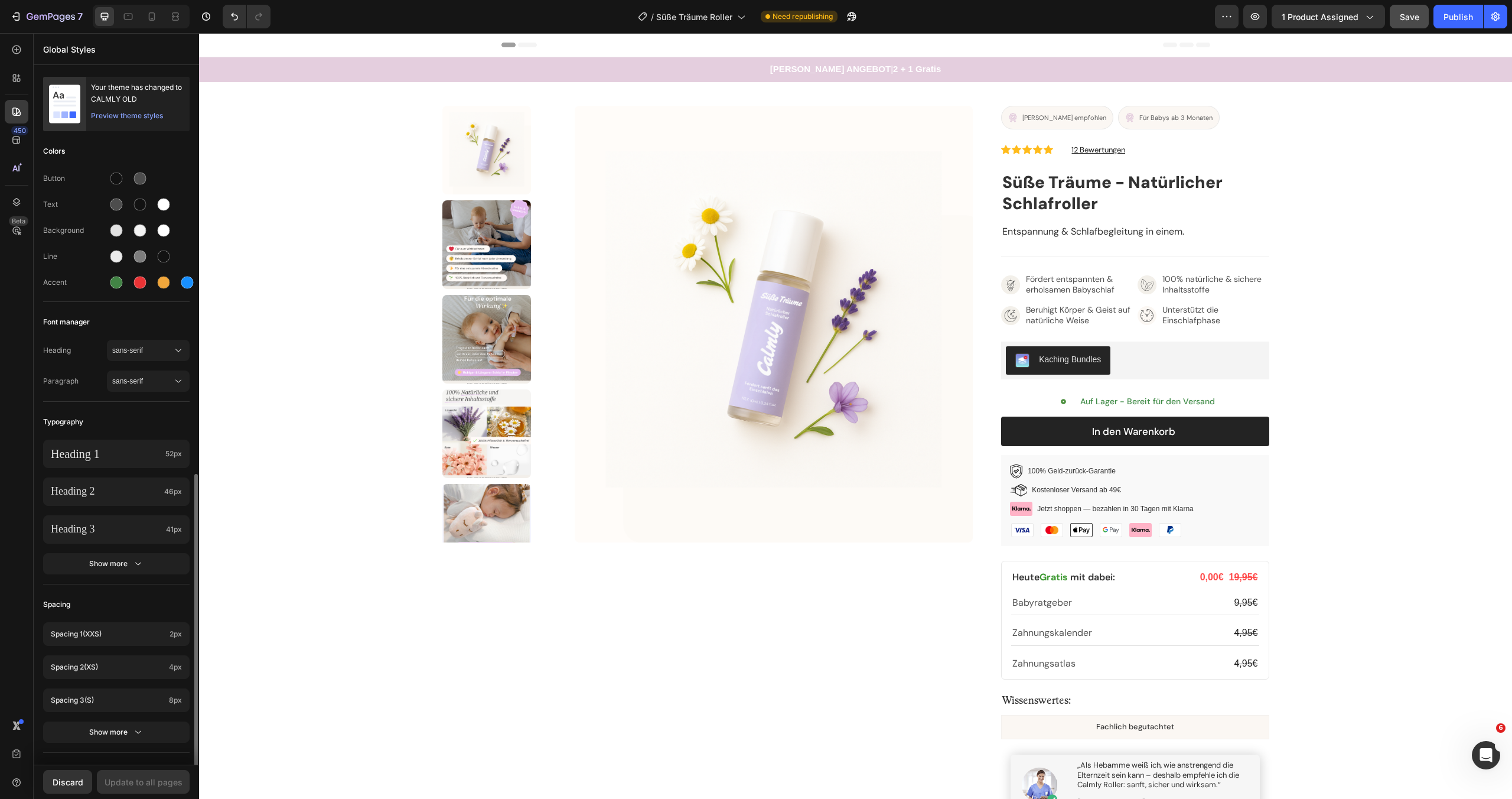
scroll to position [232, 0]
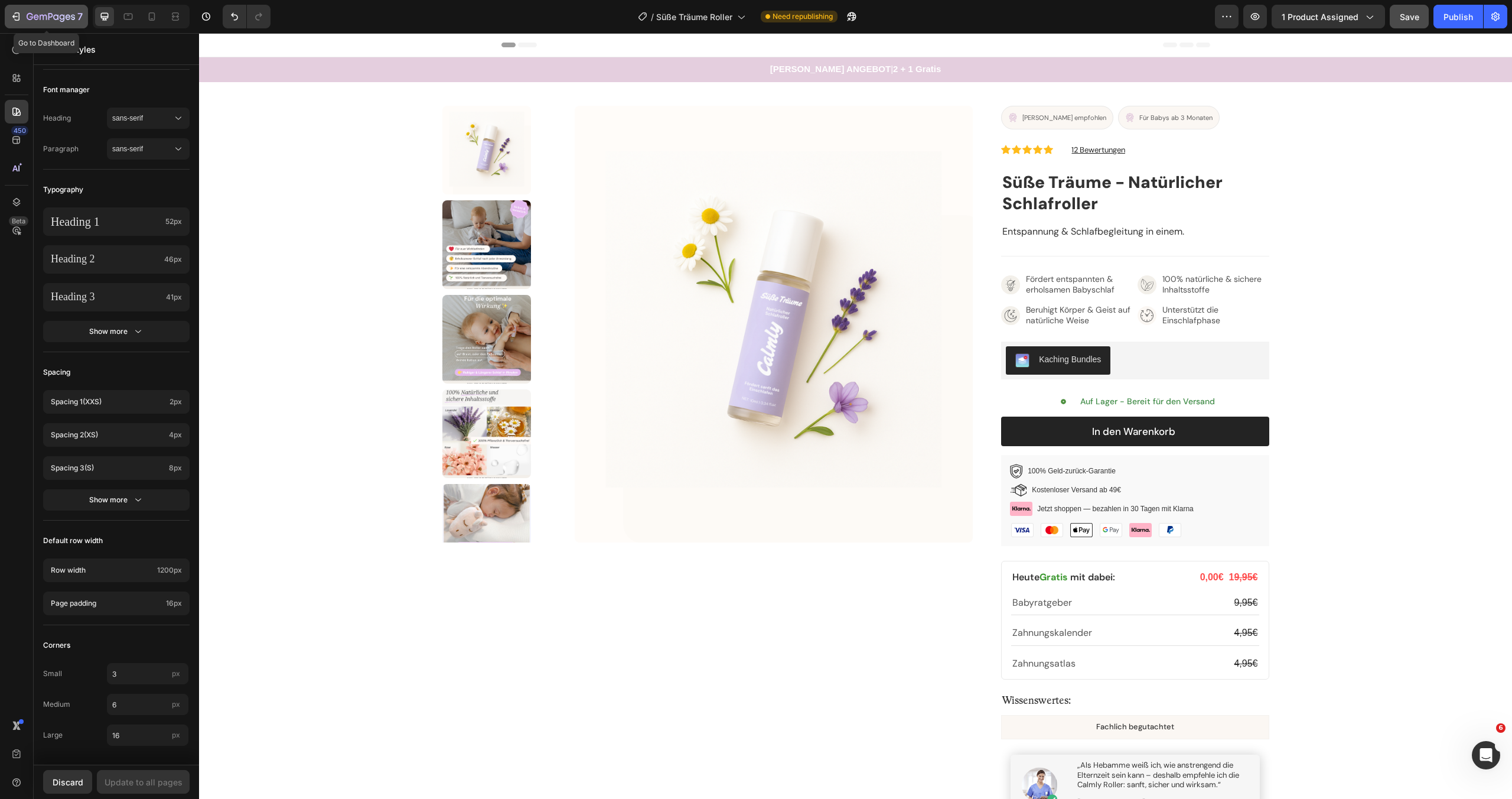
click at [32, 16] on icon "button" at bounding box center [29, 17] width 6 height 7
